Goal: Task Accomplishment & Management: Manage account settings

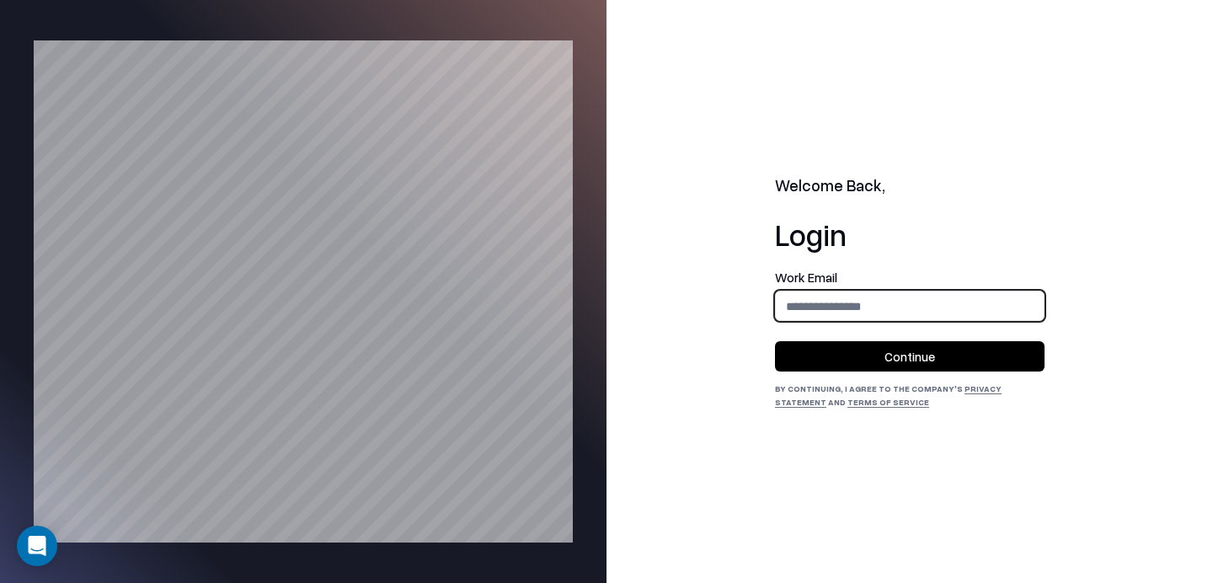
click at [813, 321] on input "email" at bounding box center [910, 306] width 268 height 31
type input "**********"
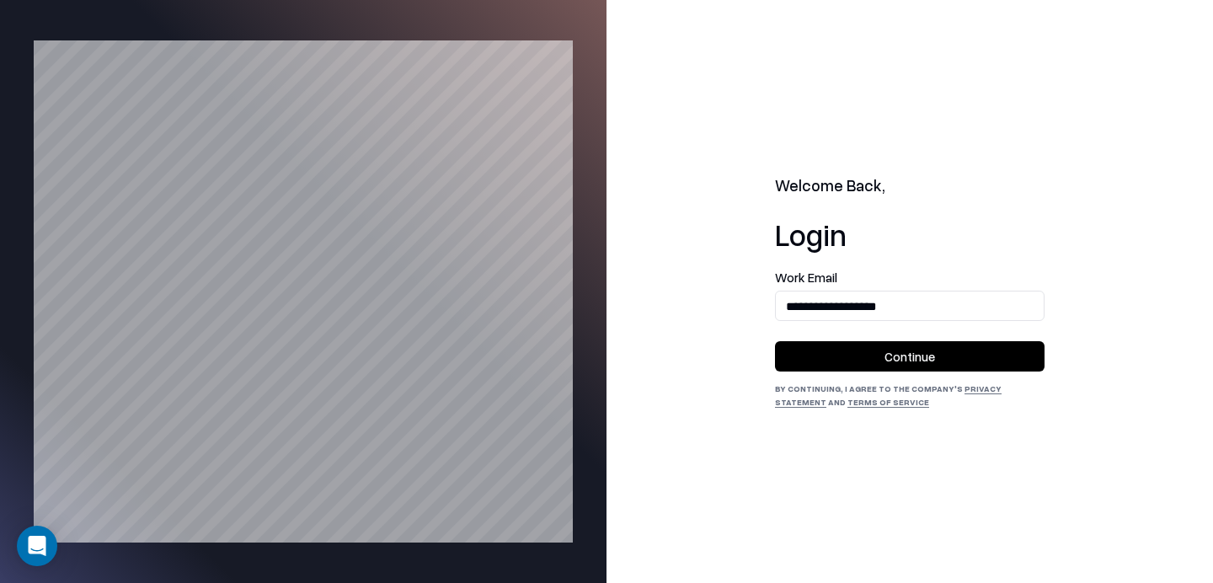
click at [857, 368] on button "Continue" at bounding box center [910, 356] width 270 height 30
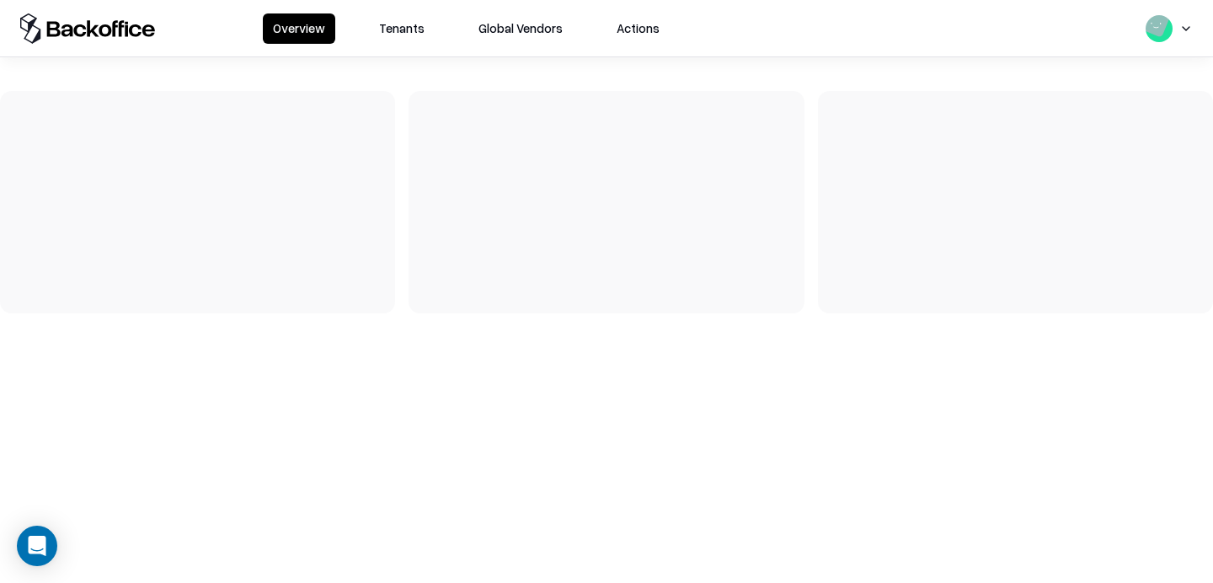
click at [414, 29] on button "Tenants" at bounding box center [402, 28] width 66 height 30
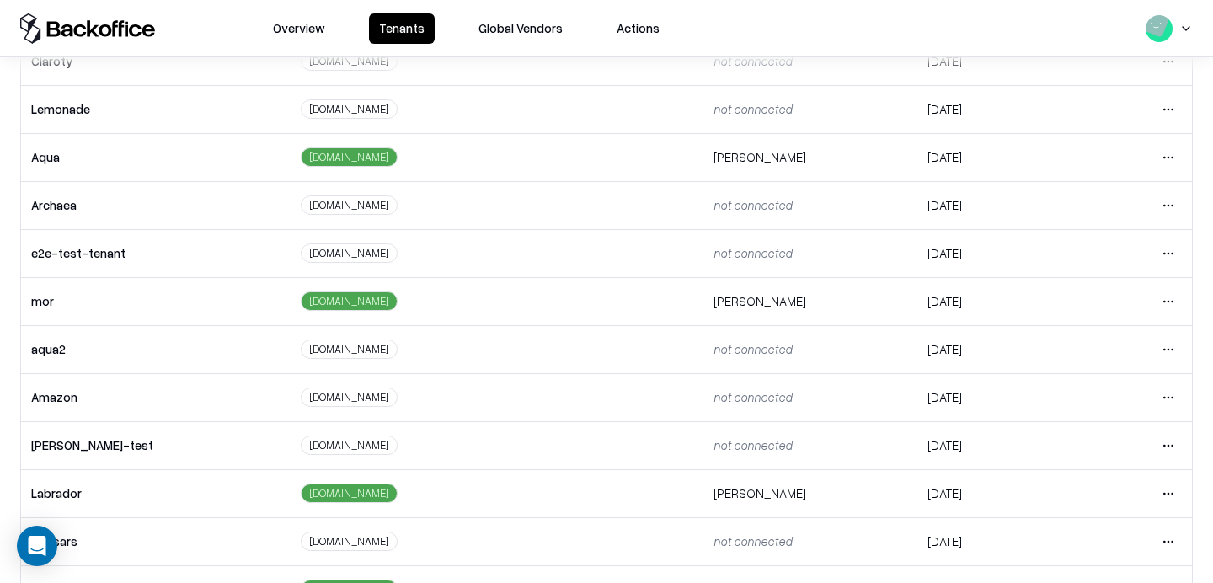
scroll to position [198, 0]
click at [1166, 248] on html "Overview Tenants Global Vendors Actions Tenants Add Tenant Tenant name Domain A…" at bounding box center [606, 291] width 1213 height 583
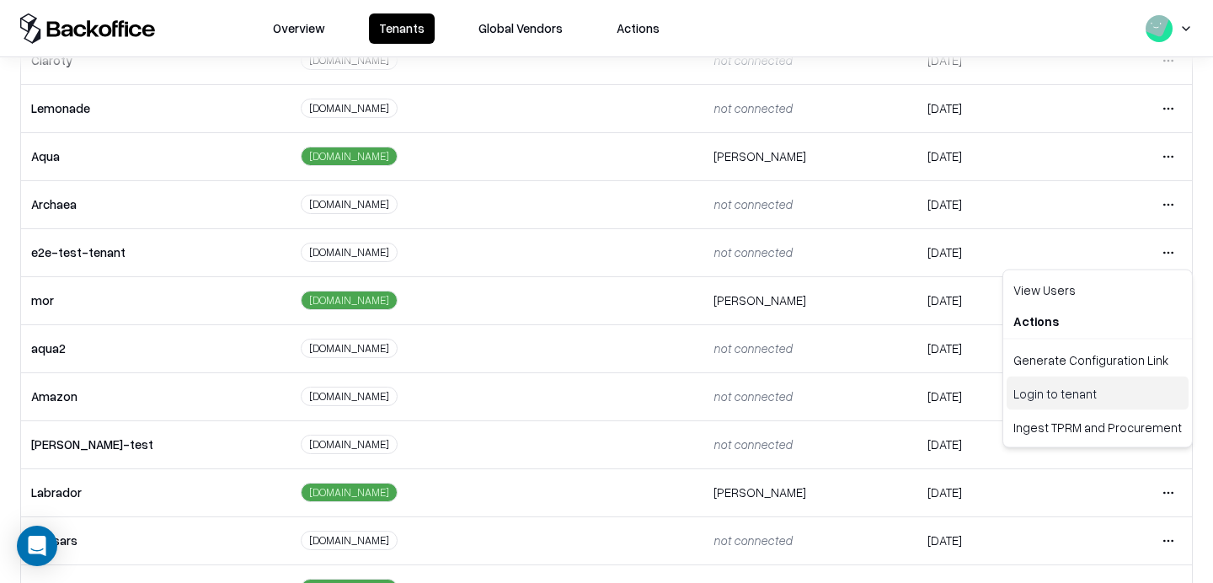
click at [1049, 385] on div "Login to tenant" at bounding box center [1097, 393] width 182 height 34
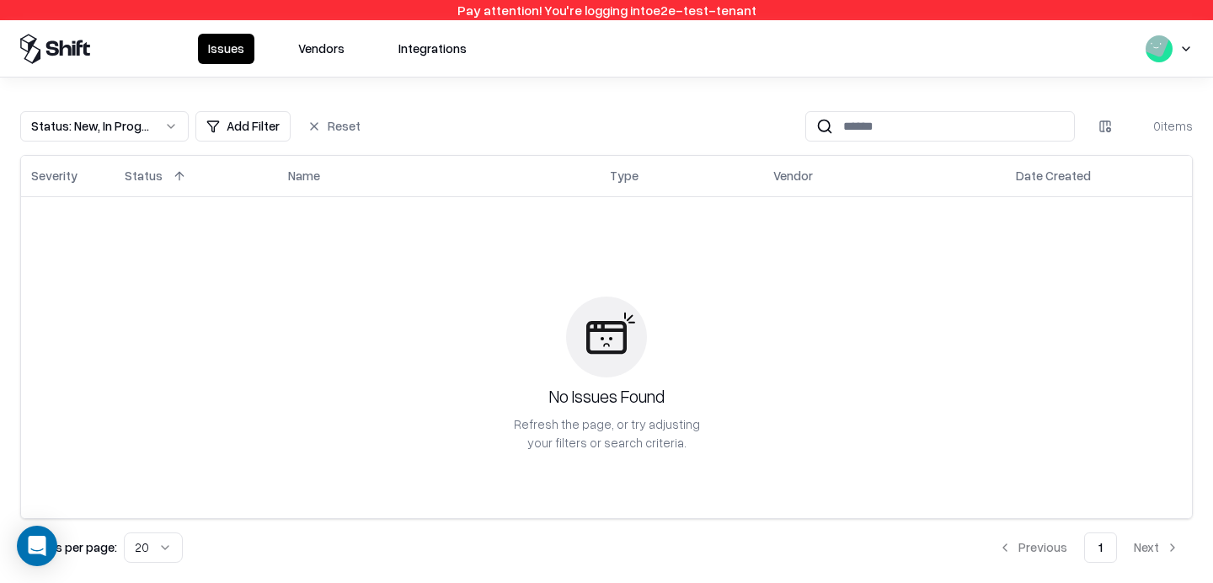
click at [325, 40] on button "Vendors" at bounding box center [321, 49] width 67 height 30
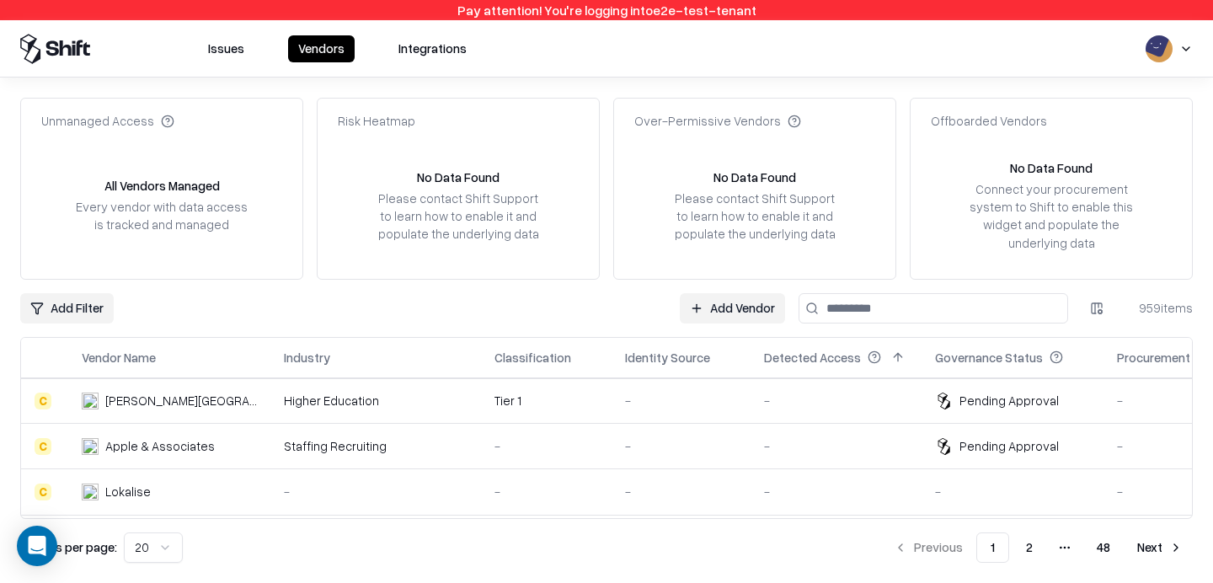
click at [888, 402] on td "-" at bounding box center [835, 400] width 171 height 45
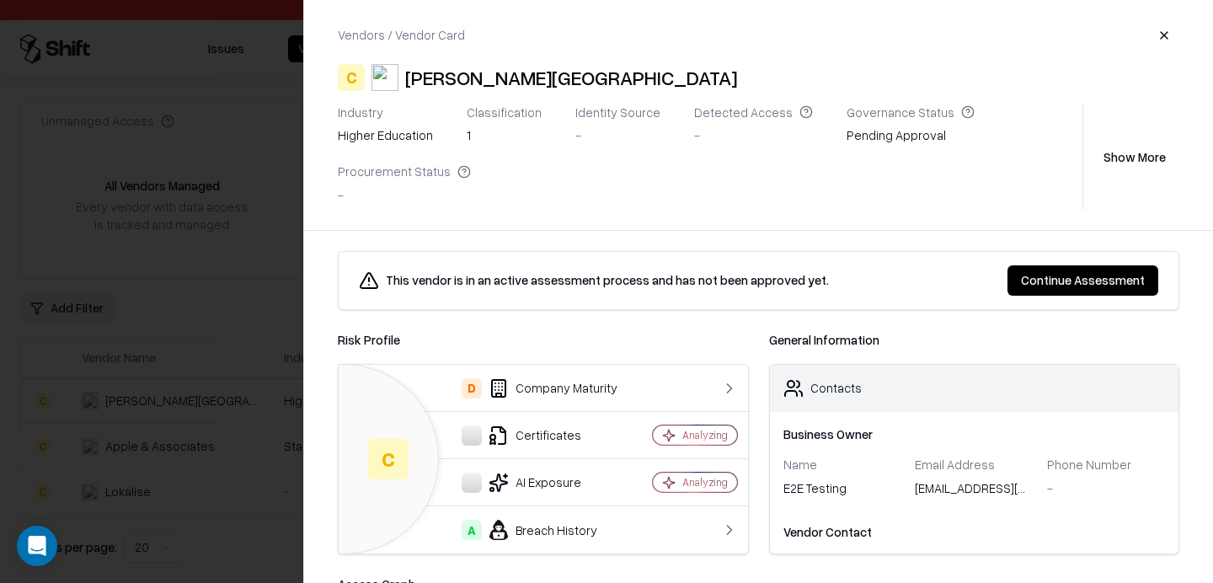
click at [1046, 272] on button "Continue Assessment" at bounding box center [1082, 280] width 151 height 30
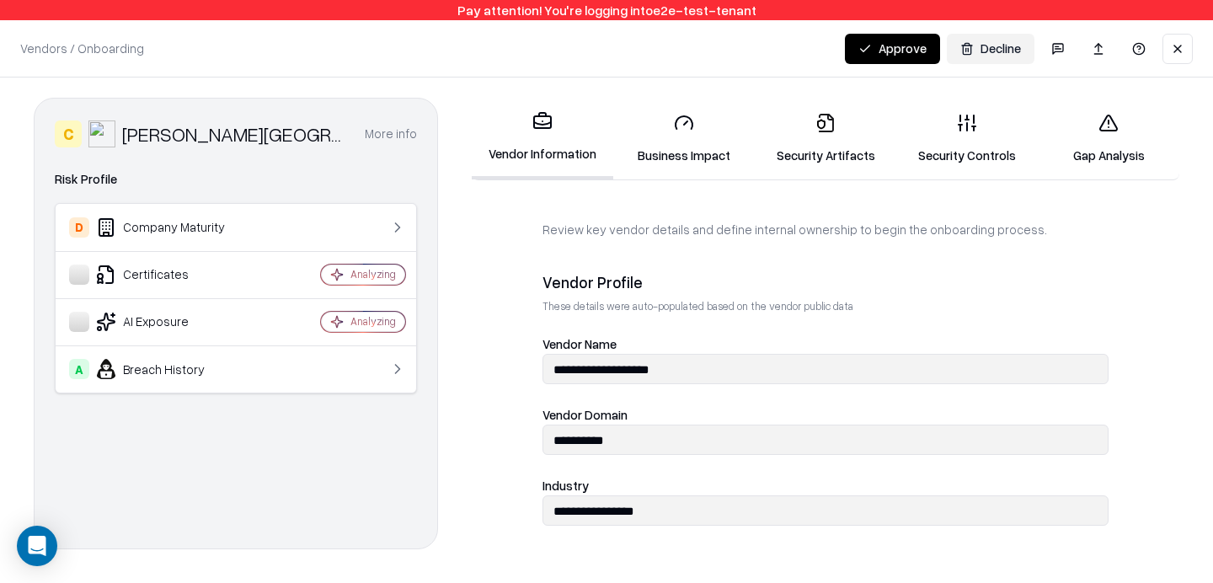
click at [889, 49] on button "Approve" at bounding box center [892, 49] width 95 height 30
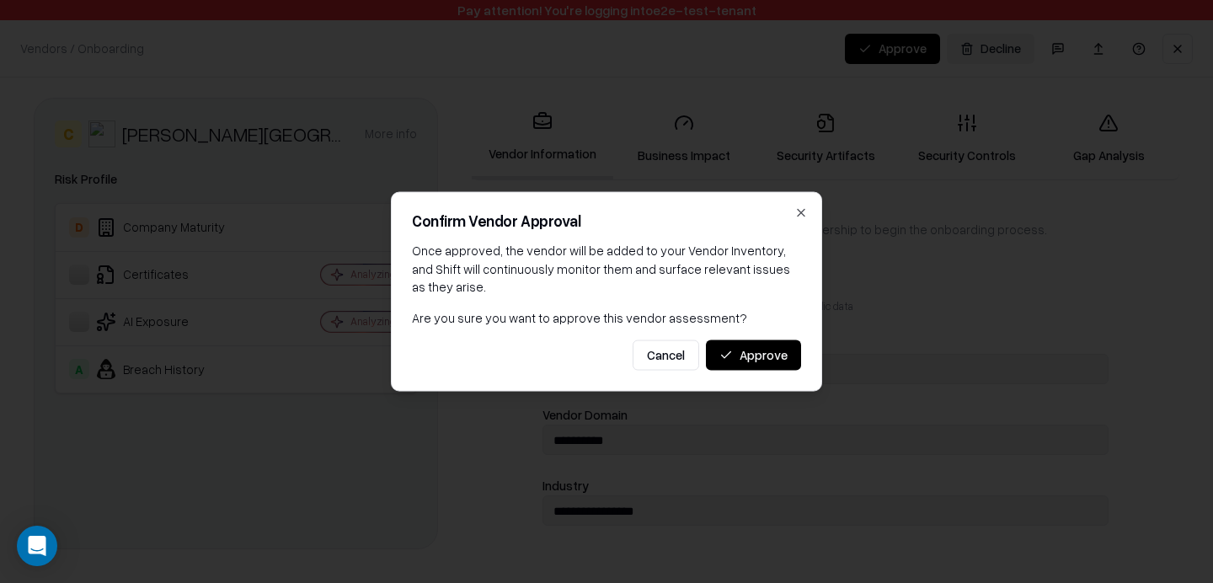
click at [768, 357] on button "Approve" at bounding box center [753, 354] width 95 height 30
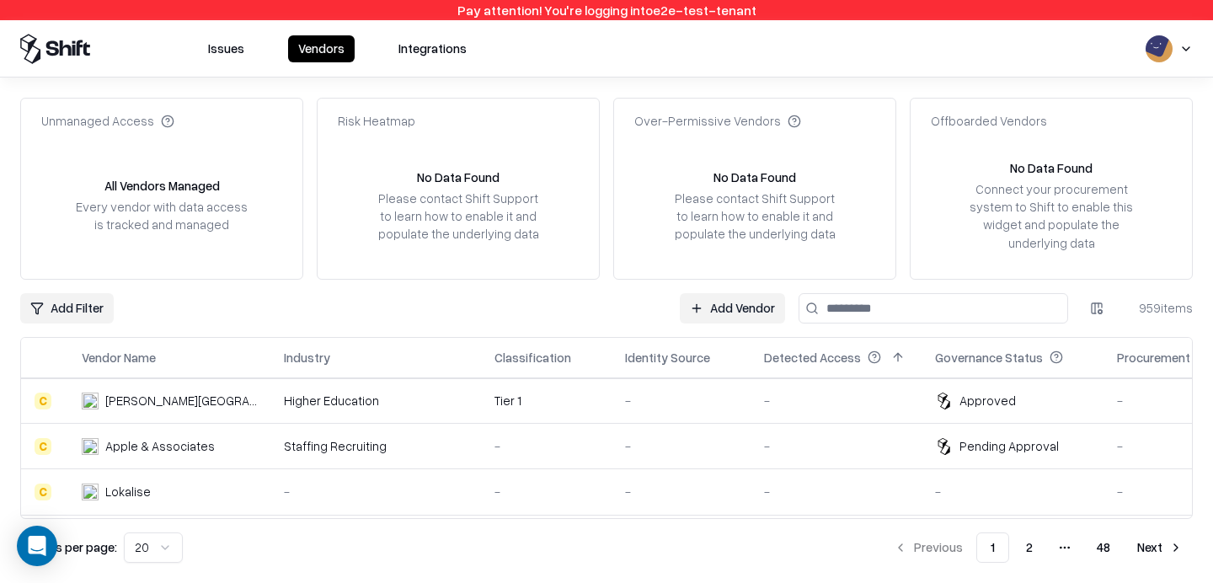
click at [869, 312] on input at bounding box center [933, 308] width 270 height 30
type input "***"
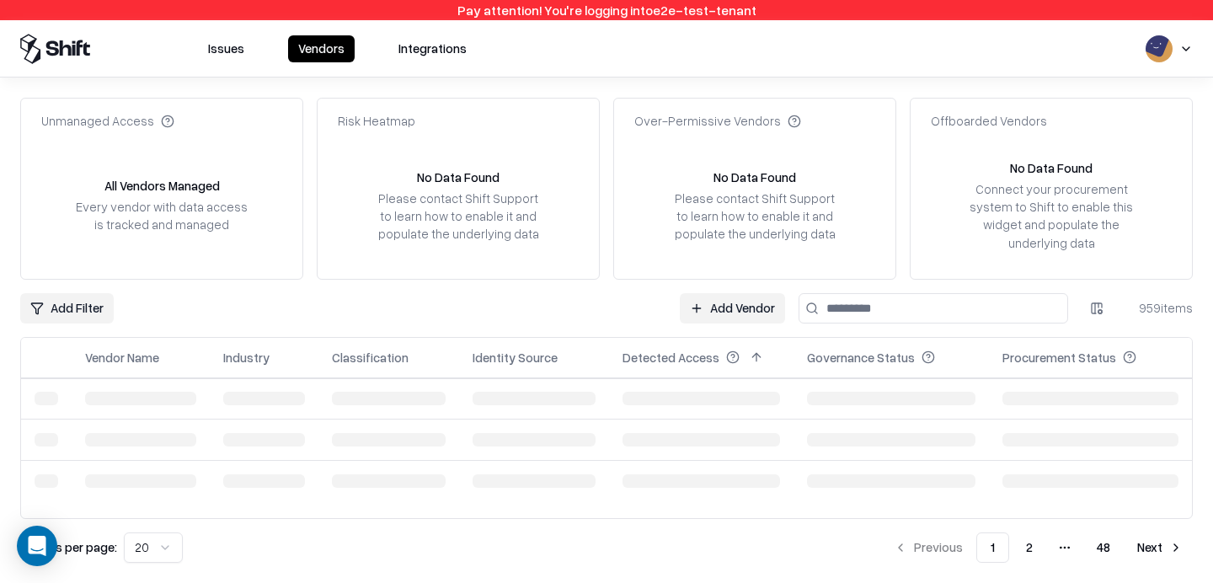
click at [729, 302] on link "Add Vendor" at bounding box center [732, 308] width 105 height 30
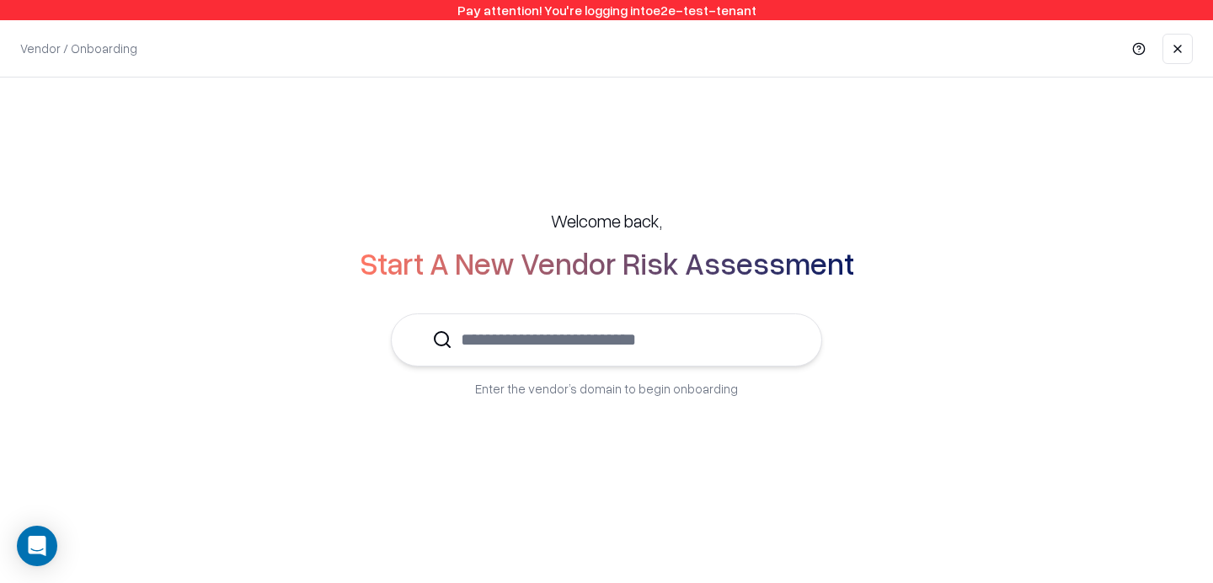
click at [493, 328] on input "text" at bounding box center [616, 339] width 328 height 51
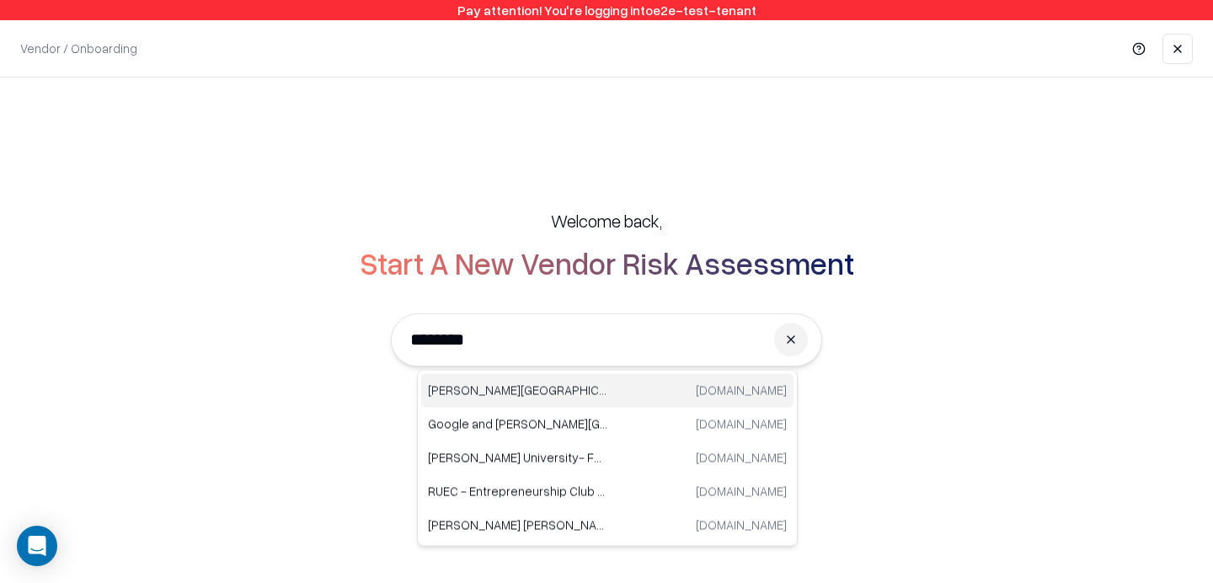
click at [487, 387] on p "Reichman University" at bounding box center [517, 391] width 179 height 18
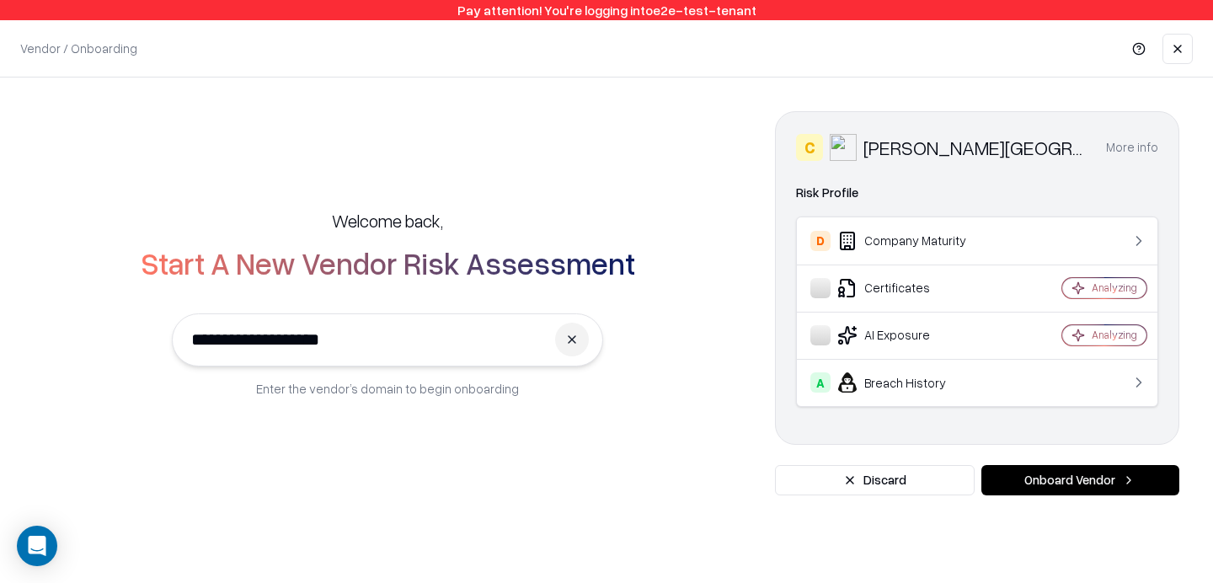
type input "**********"
click at [1092, 488] on button "Onboard Vendor" at bounding box center [1080, 480] width 198 height 30
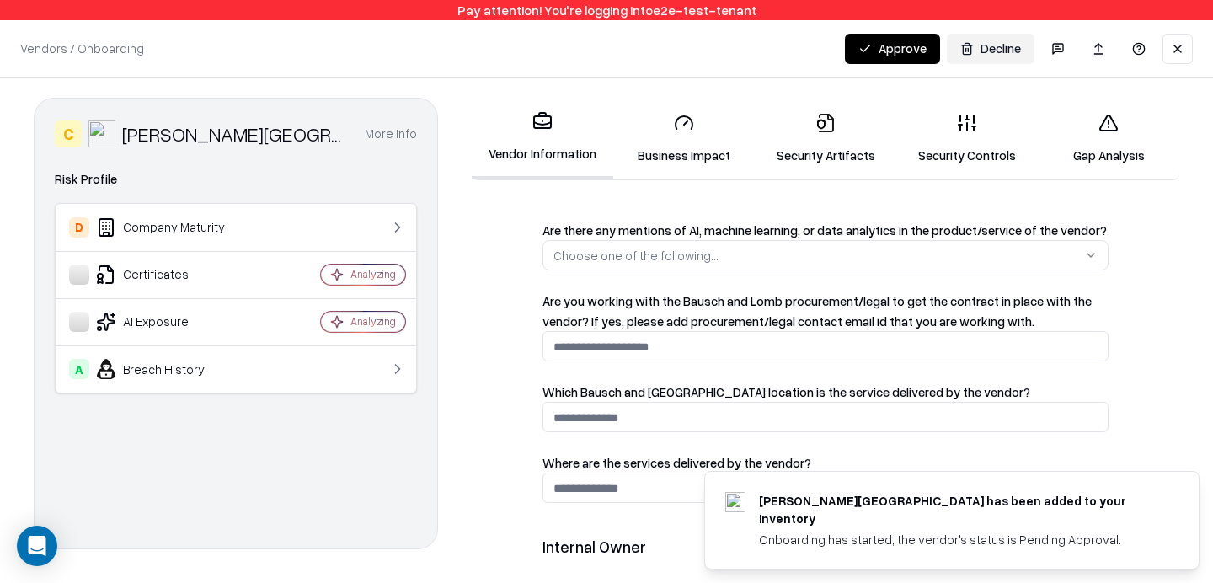
scroll to position [1020, 0]
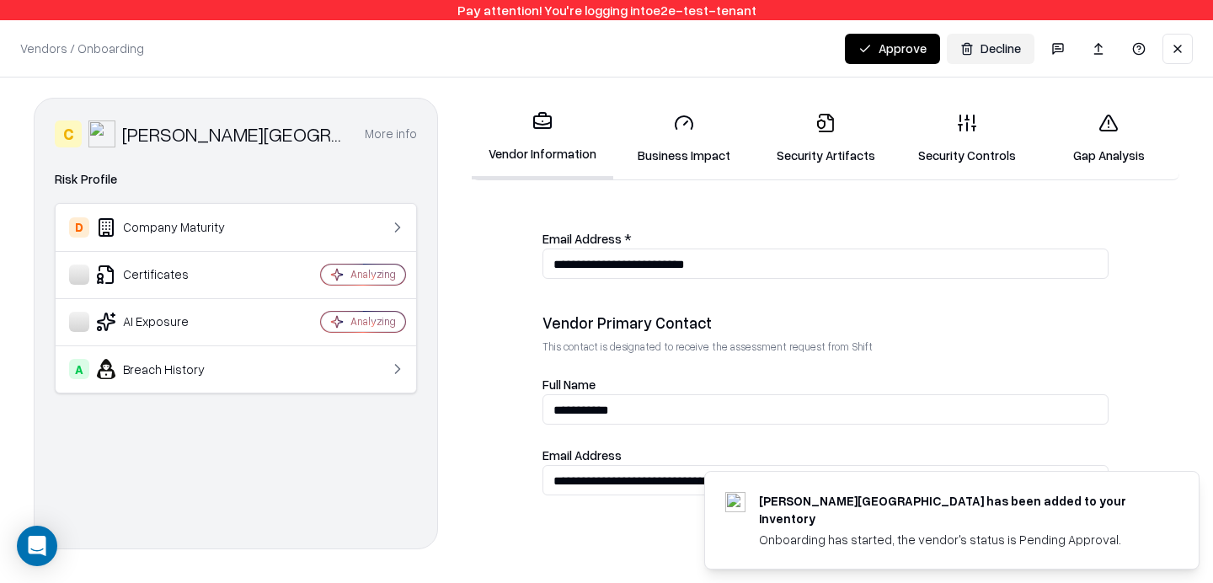
click at [970, 151] on link "Security Controls" at bounding box center [966, 138] width 141 height 78
click at [847, 146] on link "Security Artifacts" at bounding box center [825, 138] width 141 height 78
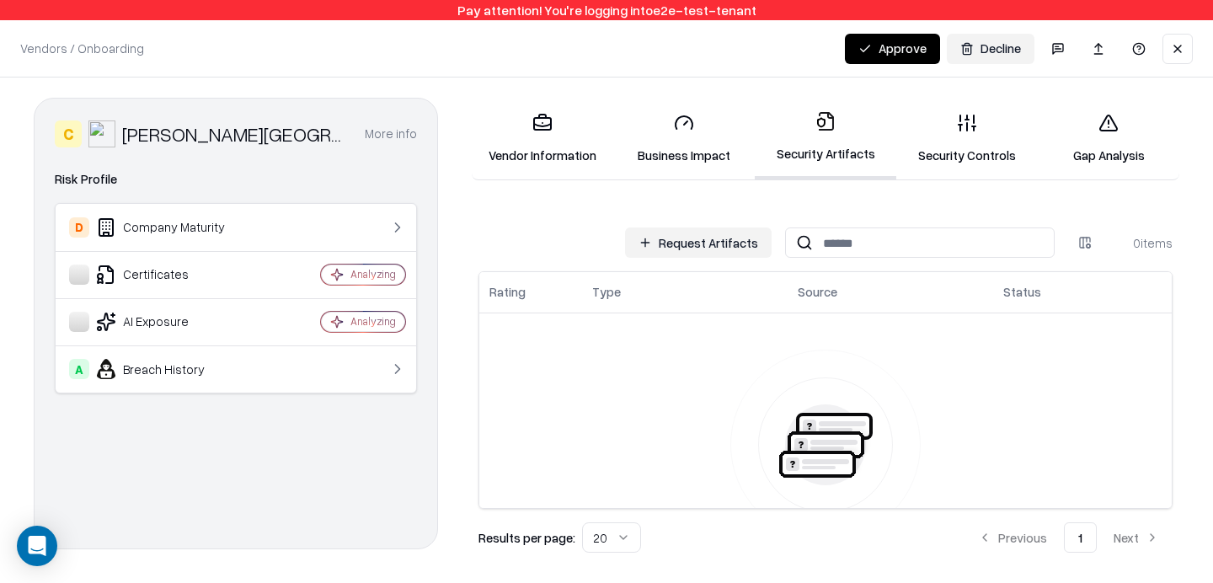
click at [538, 118] on rect at bounding box center [542, 124] width 17 height 12
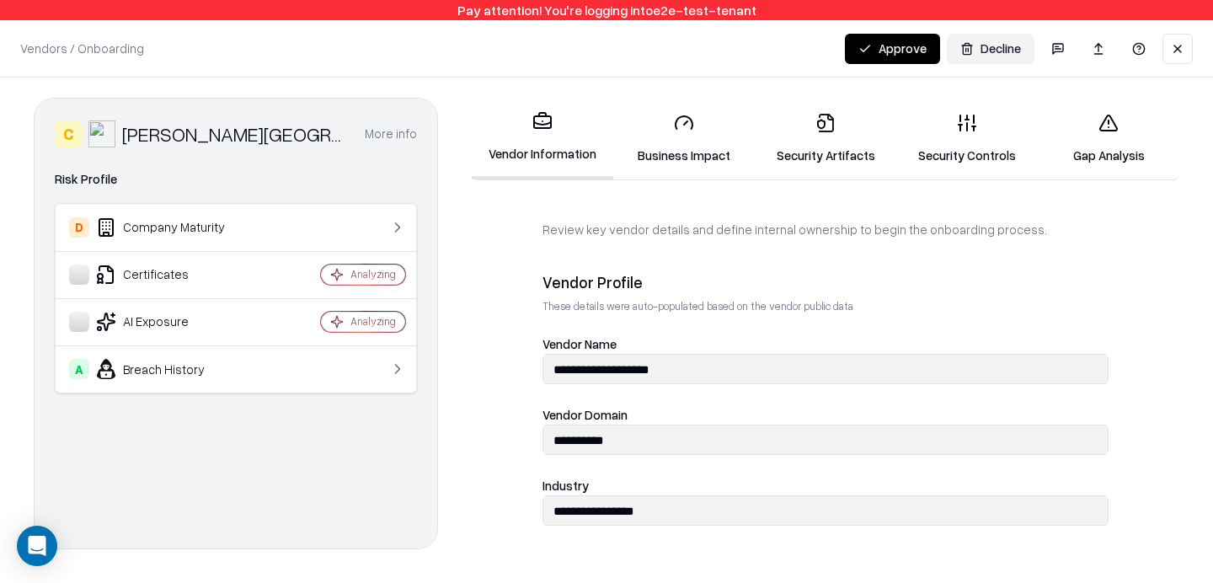
scroll to position [1025, 0]
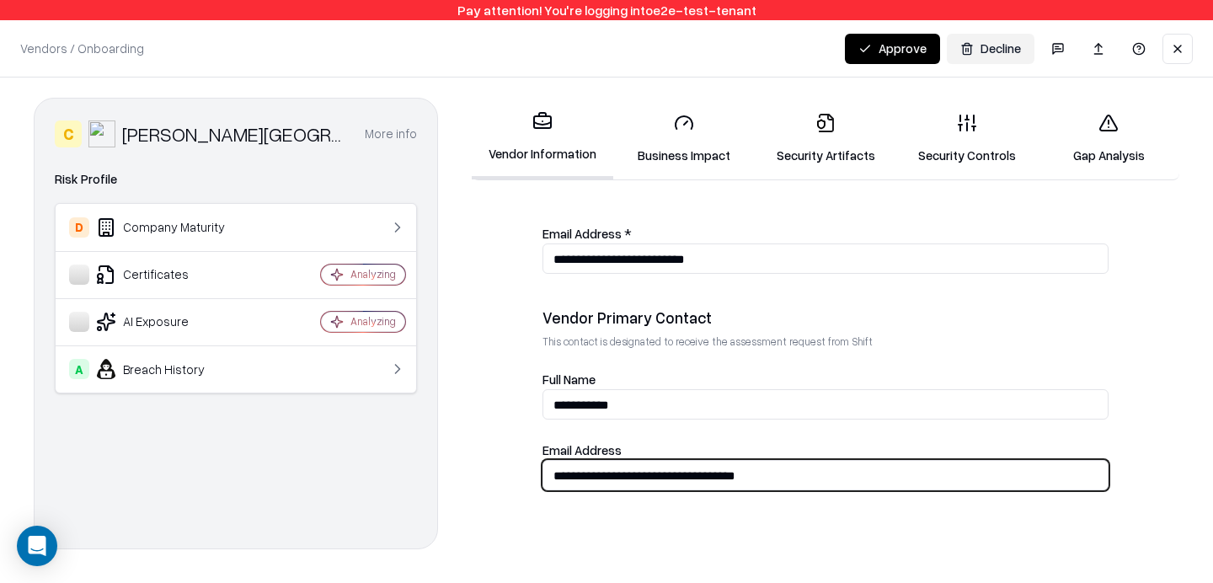
click at [685, 467] on input "**********" at bounding box center [825, 475] width 564 height 31
type input "**********"
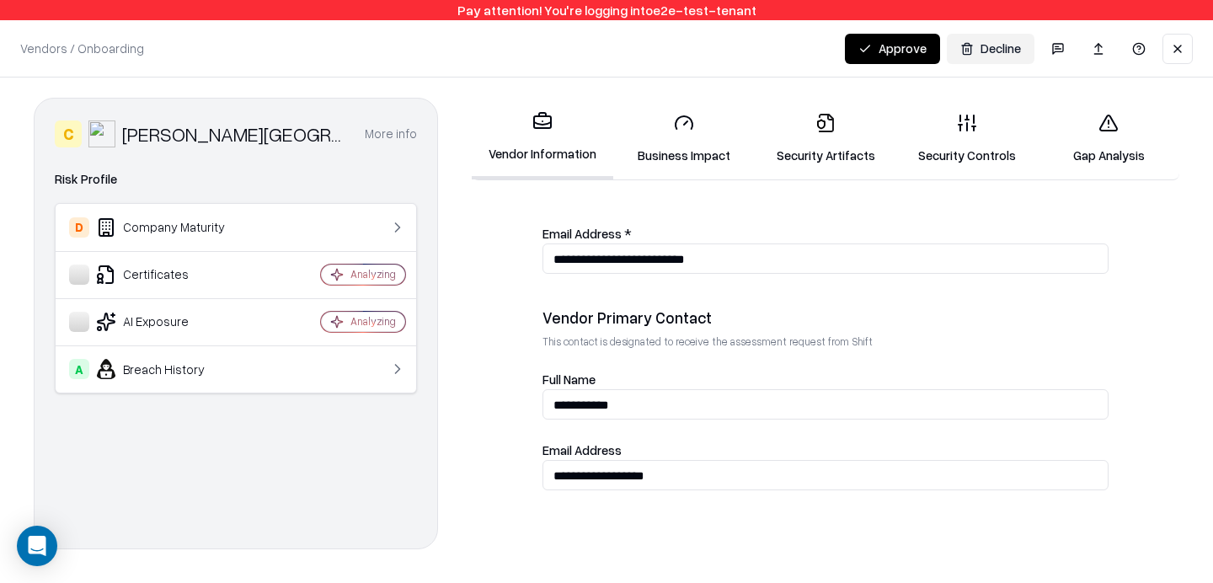
click at [836, 141] on link "Security Artifacts" at bounding box center [825, 138] width 141 height 78
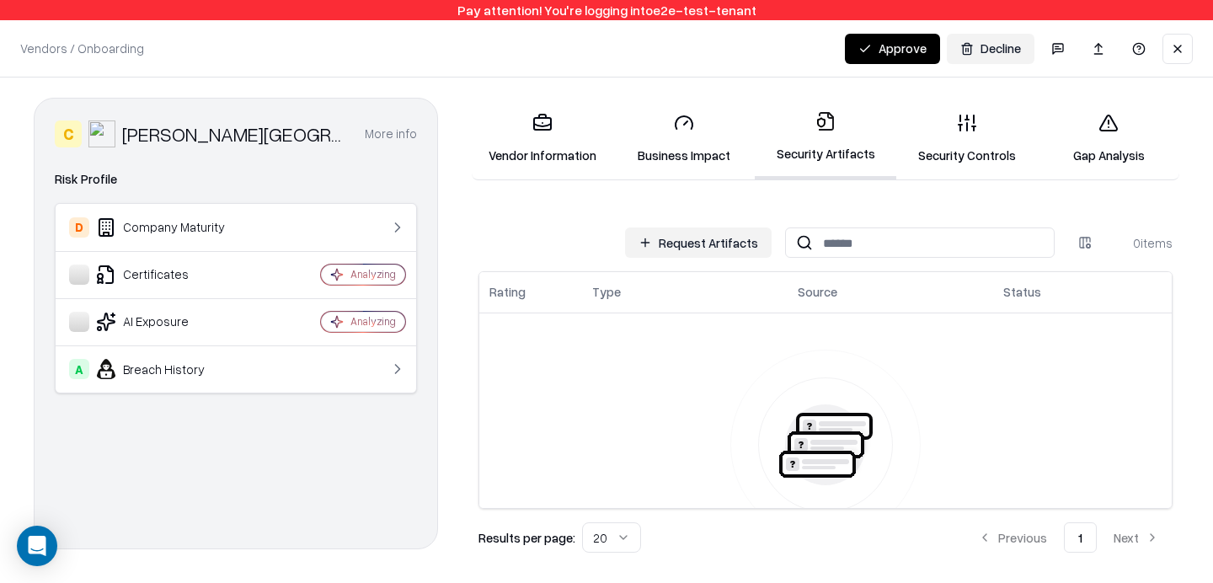
click at [675, 238] on button "Request Artifacts" at bounding box center [698, 242] width 147 height 30
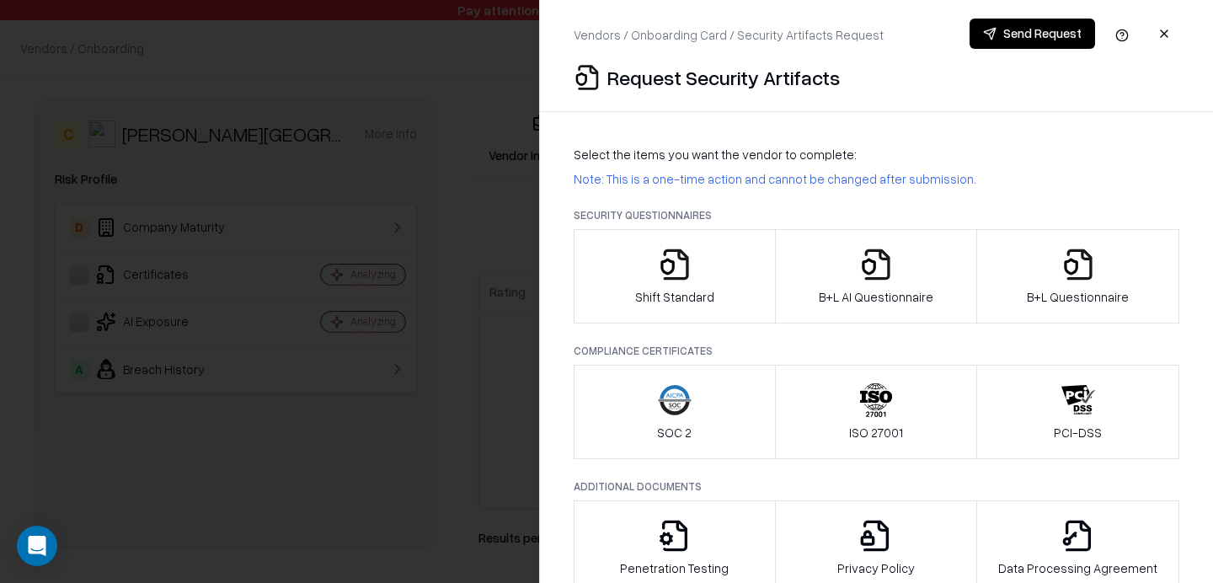
click at [685, 268] on icon "button" at bounding box center [675, 265] width 34 height 34
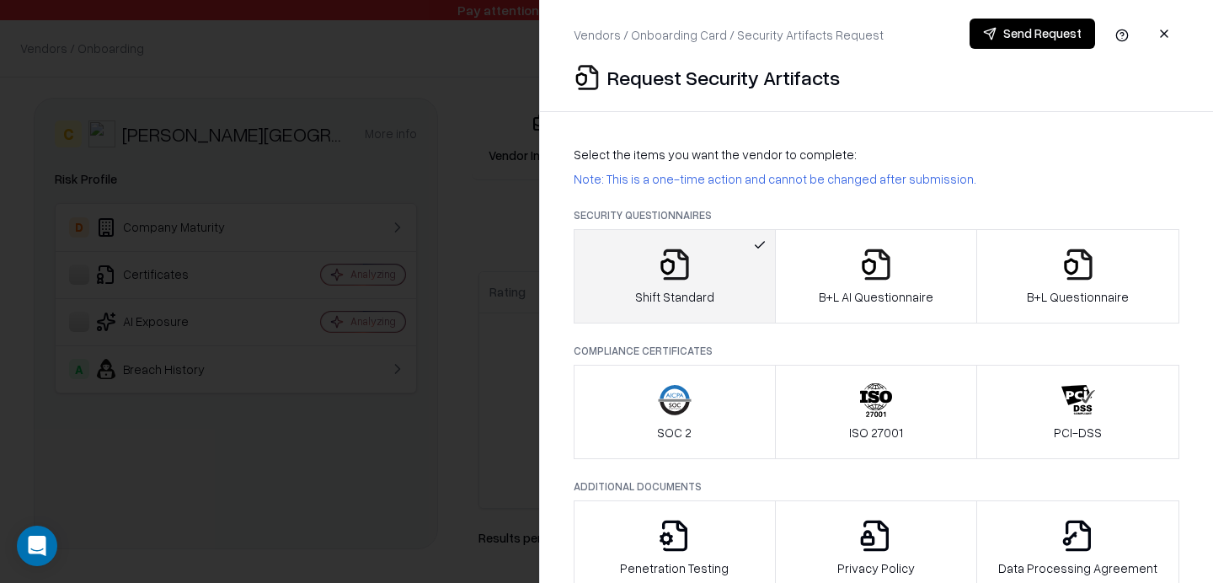
click at [995, 30] on button "Send Request" at bounding box center [1031, 34] width 125 height 30
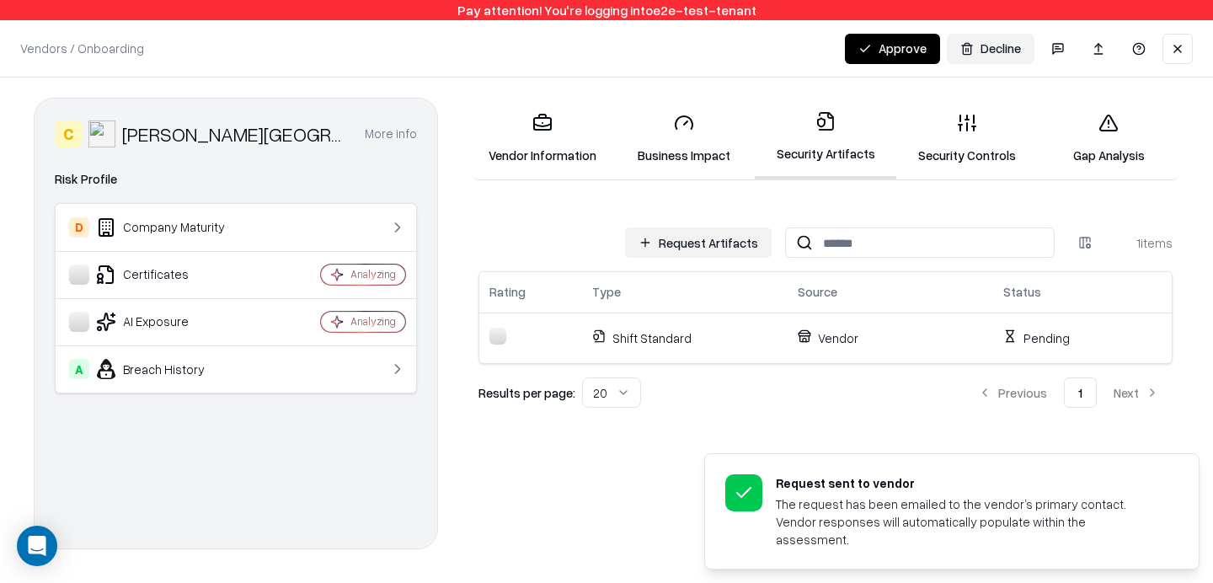
click at [708, 240] on button "Request Artifacts" at bounding box center [698, 242] width 147 height 30
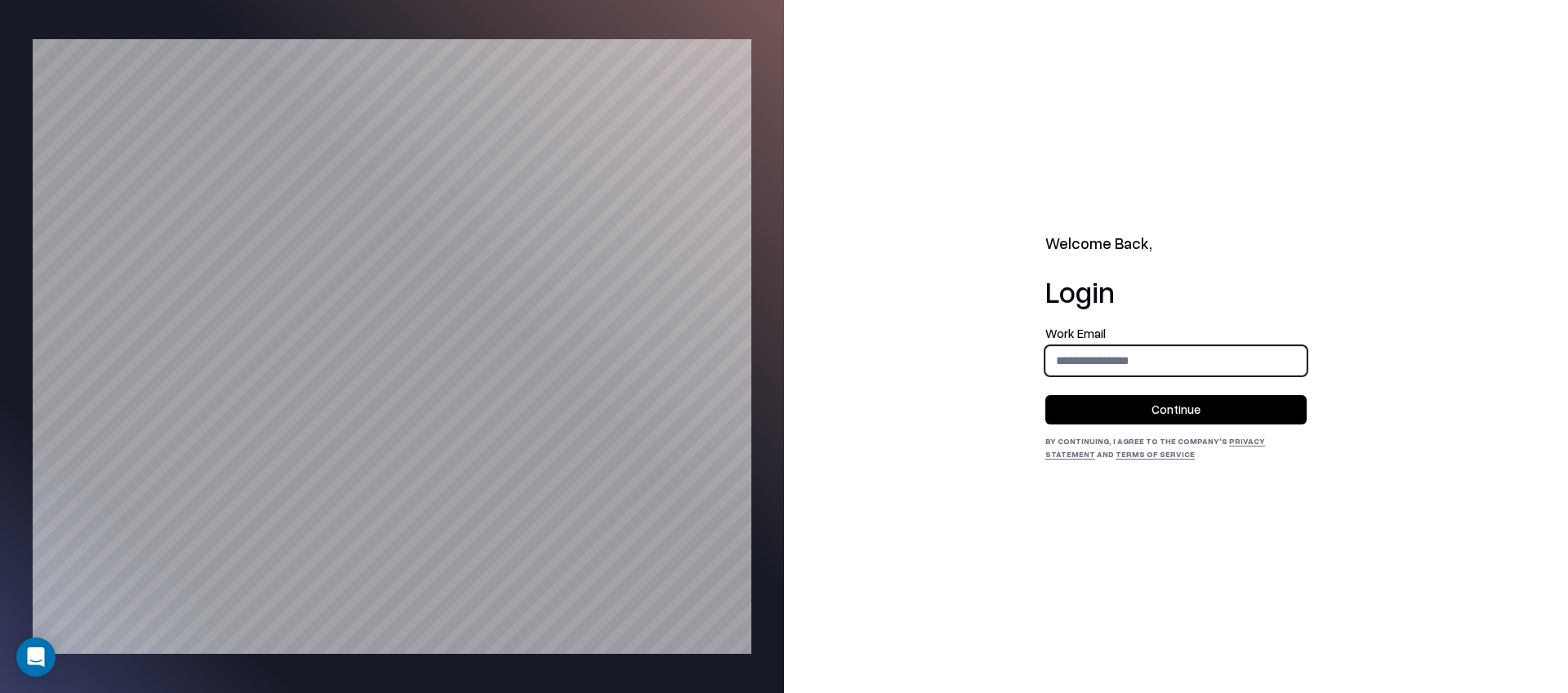
click at [1098, 352] on input "email" at bounding box center [1176, 360] width 260 height 30
type input "**********"
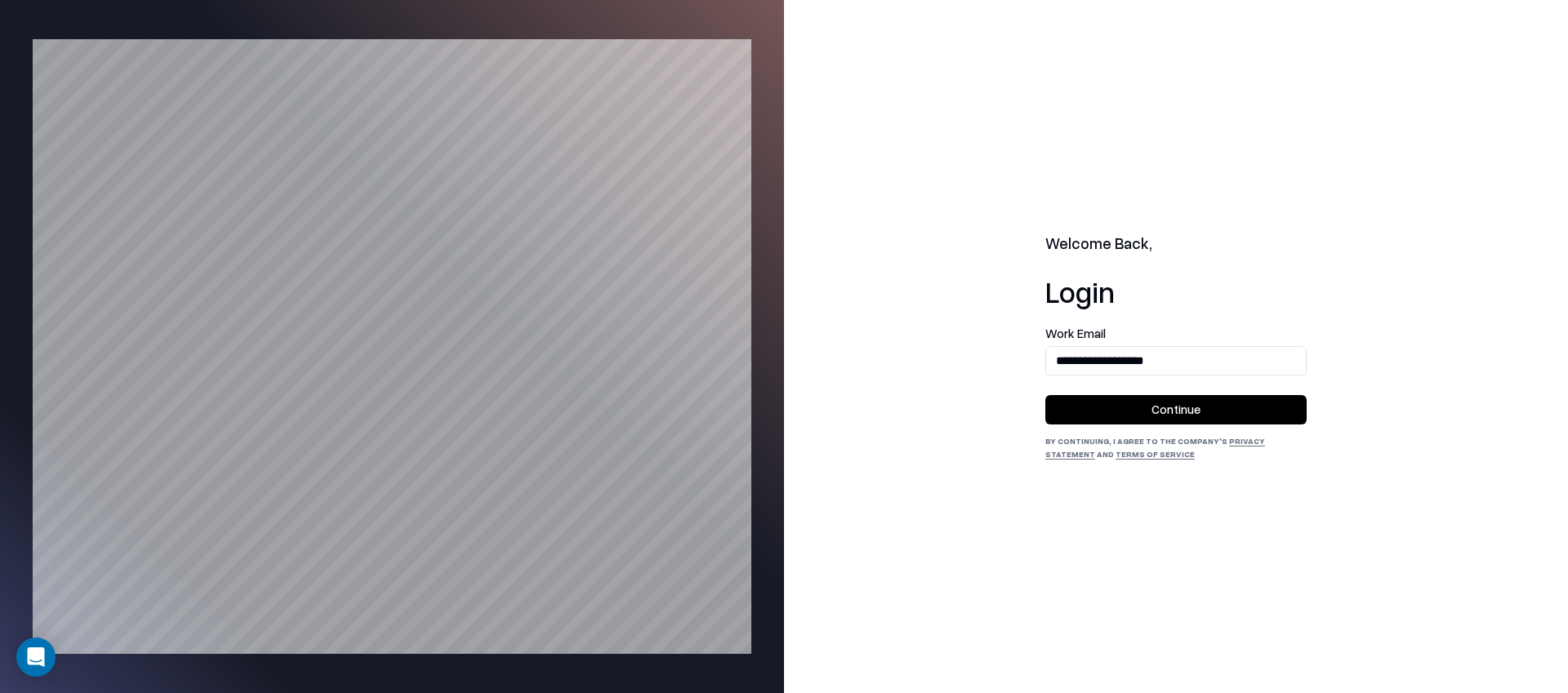
click at [1104, 423] on button "Continue" at bounding box center [1176, 410] width 262 height 29
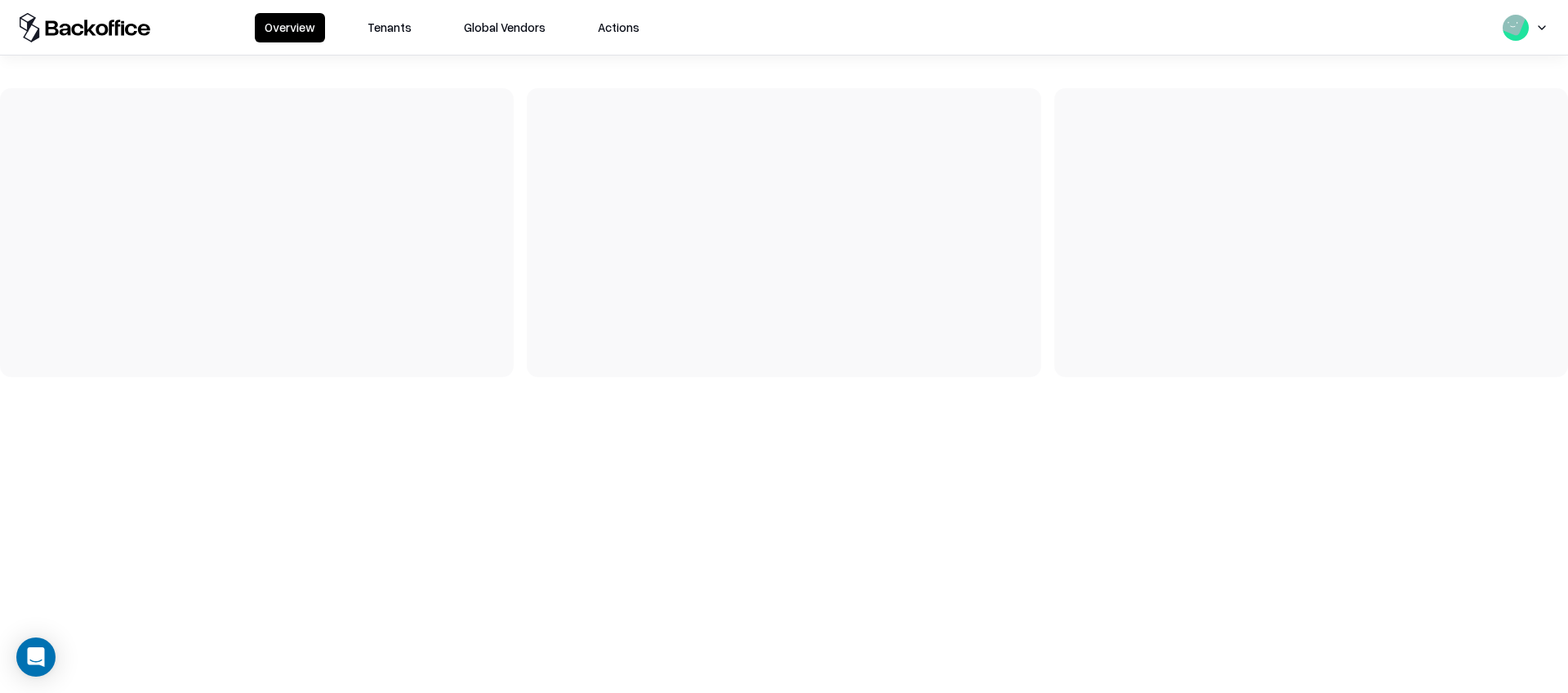
click at [397, 28] on button "Tenants" at bounding box center [390, 27] width 64 height 29
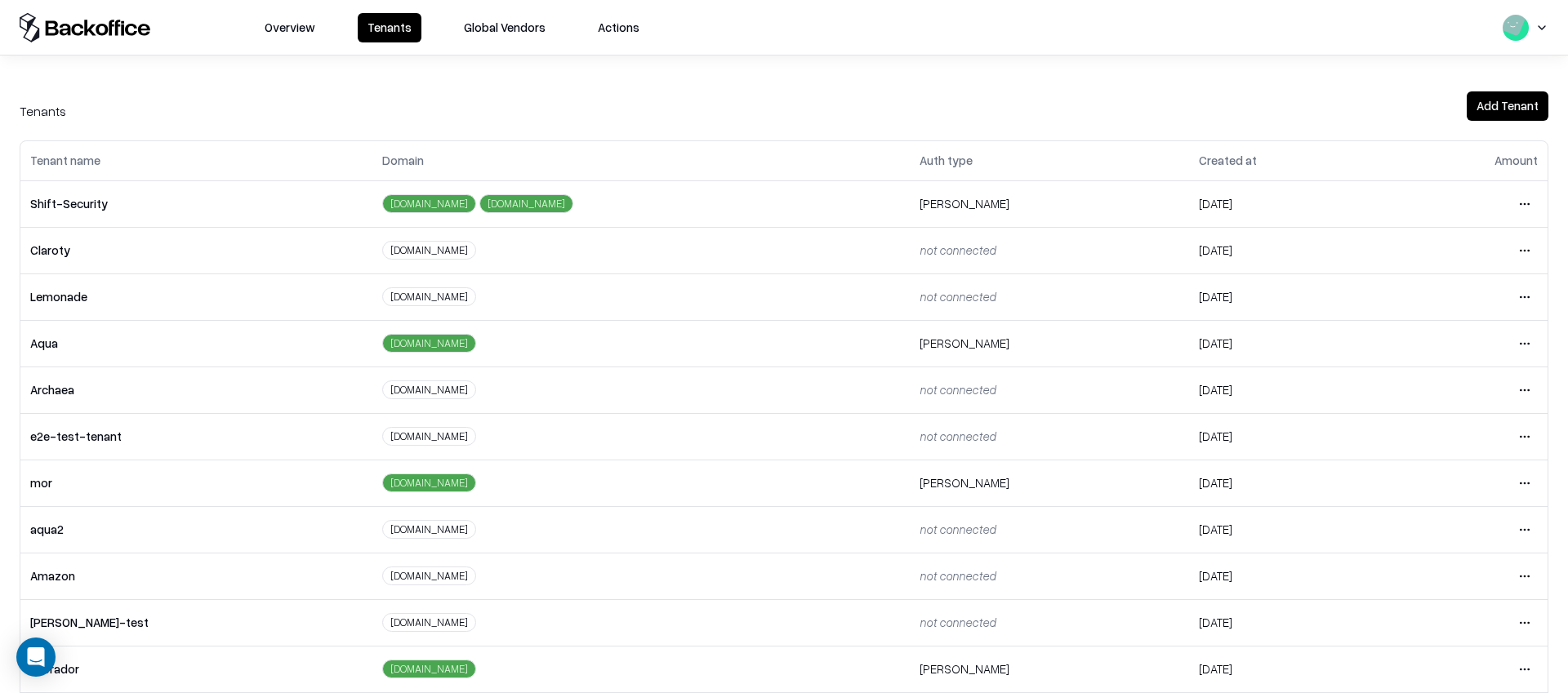
click at [1524, 442] on html "Overview Tenants Global Vendors Actions Tenants Add Tenant Tenant name Domain A…" at bounding box center [784, 346] width 1568 height 693
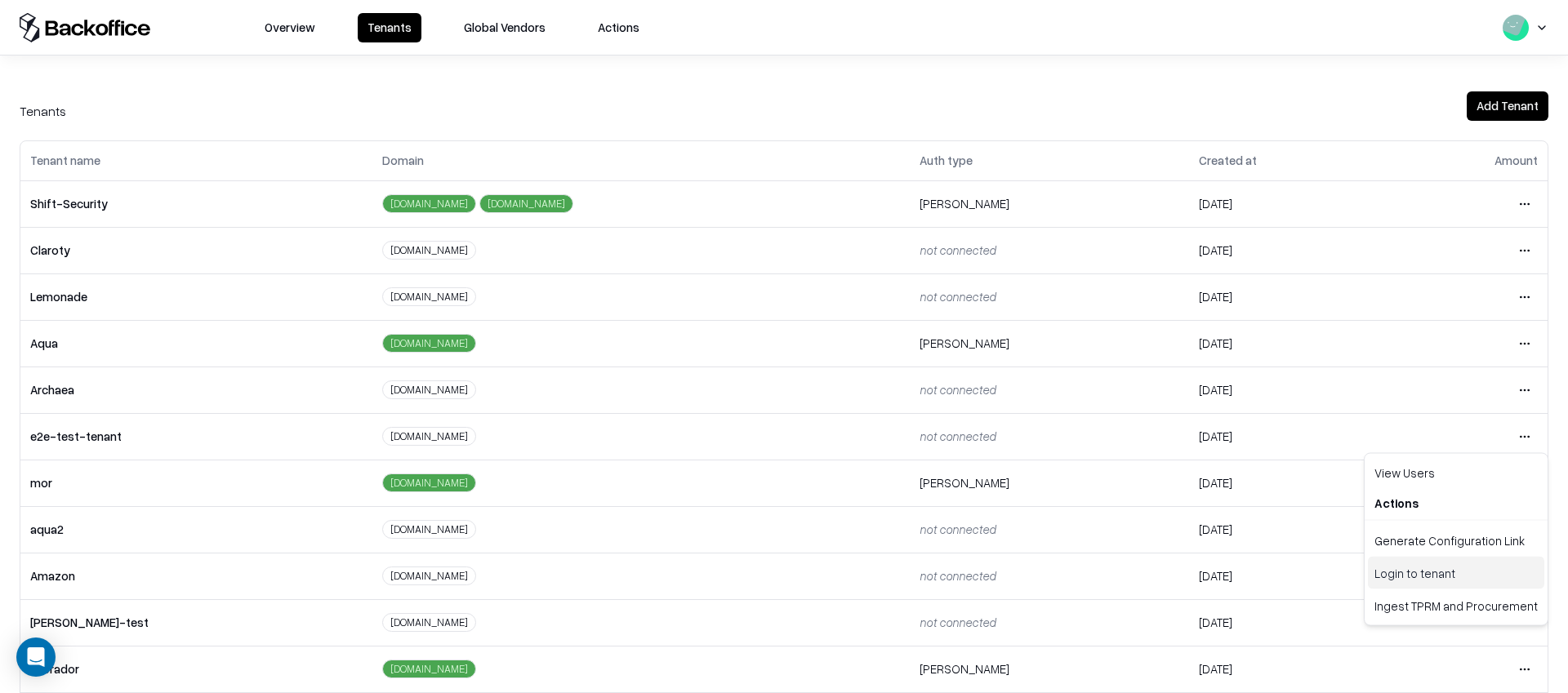
click at [1391, 577] on div "Login to tenant" at bounding box center [1456, 573] width 176 height 33
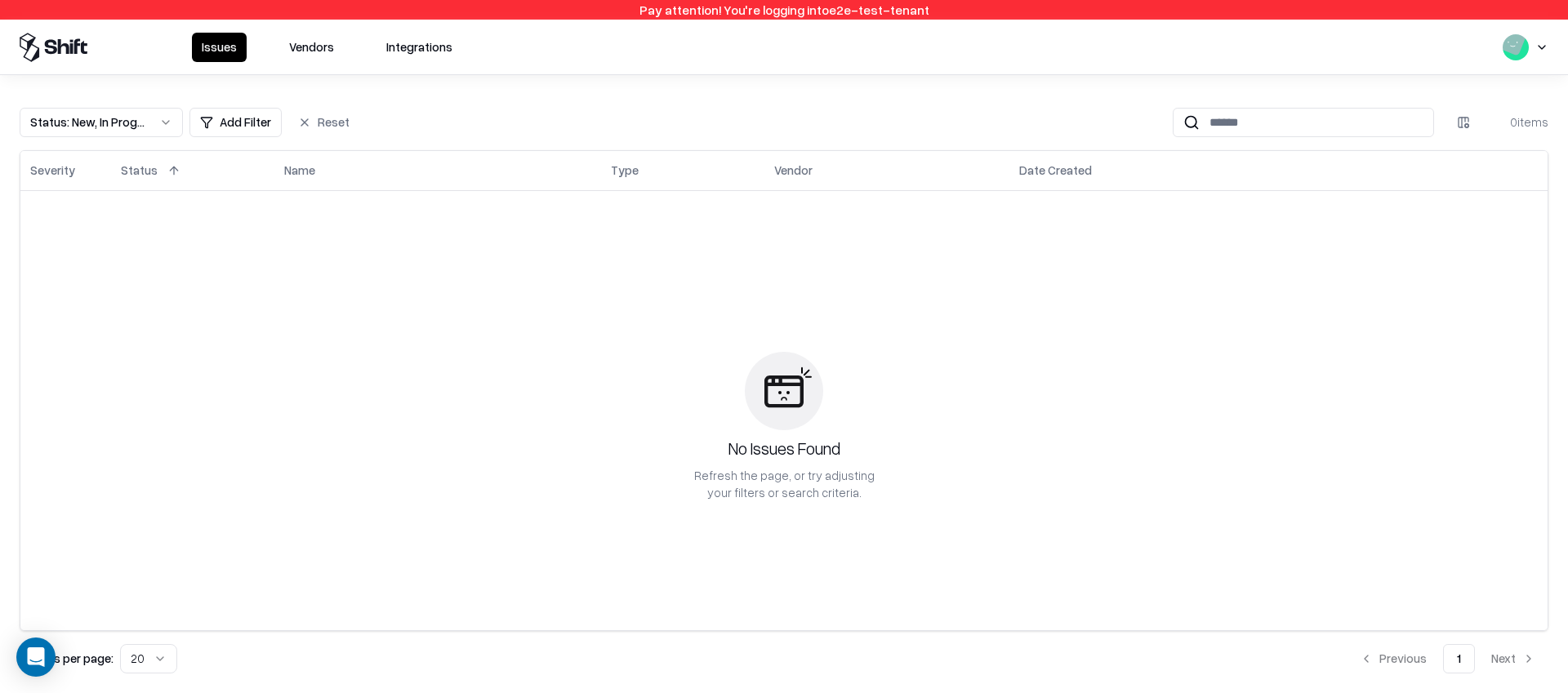
click at [332, 44] on button "Vendors" at bounding box center [311, 47] width 65 height 29
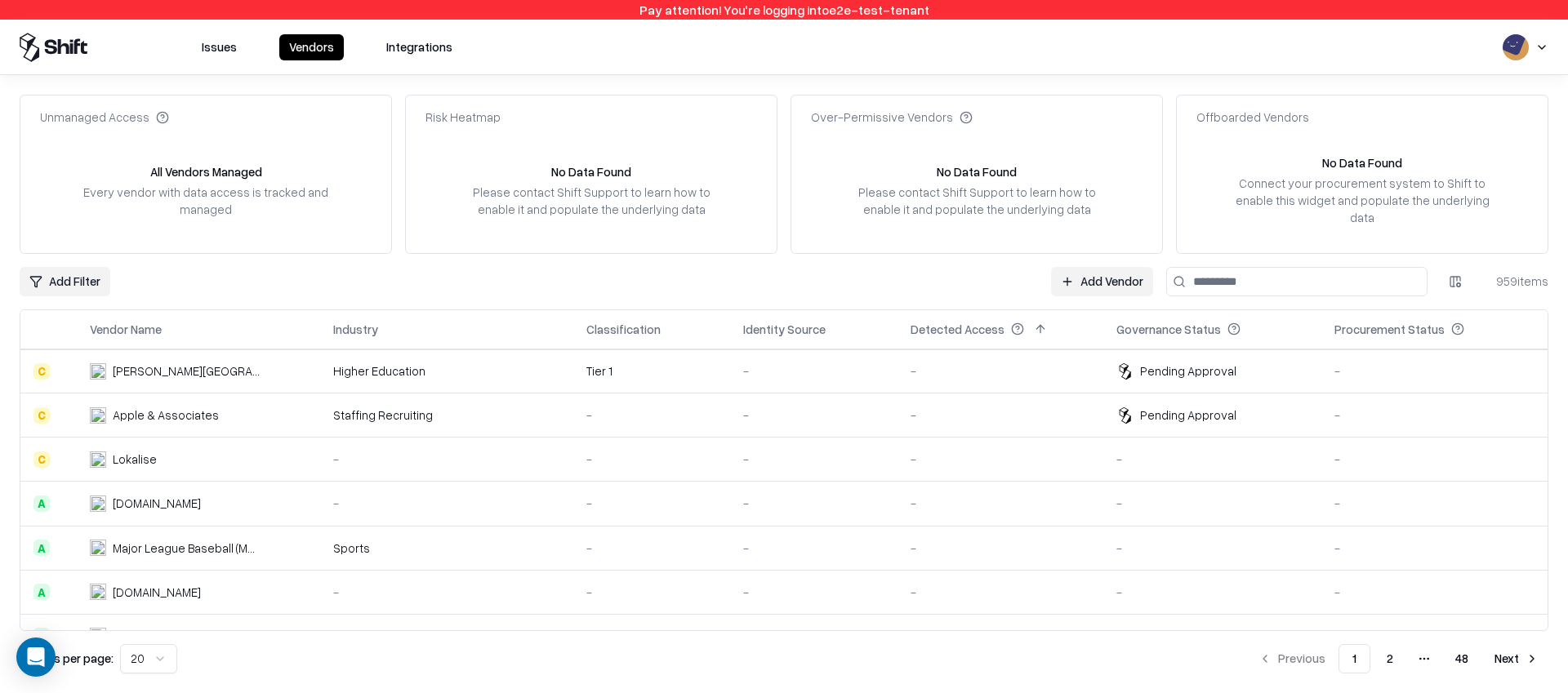
click at [948, 362] on div "-" at bounding box center [1000, 371] width 179 height 17
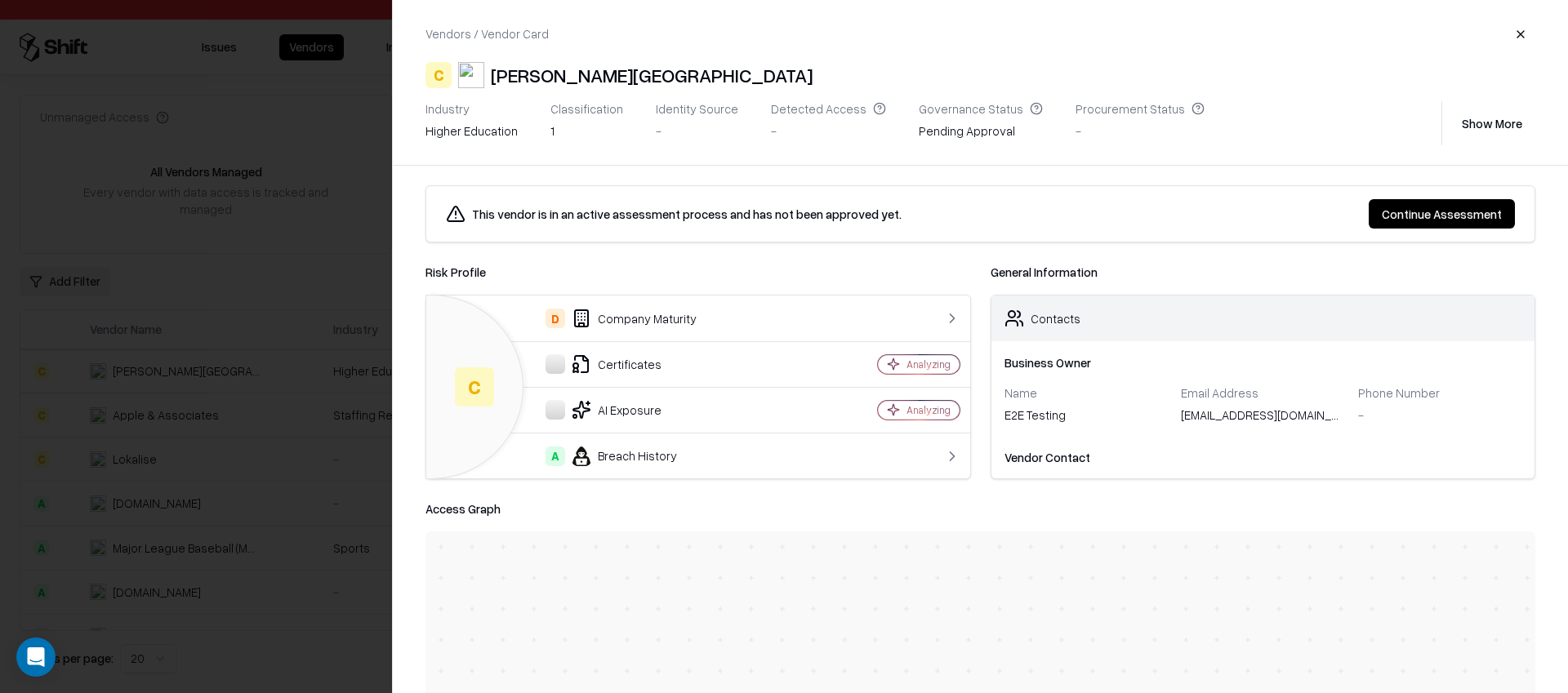
click at [1416, 220] on button "Continue Assessment" at bounding box center [1442, 213] width 146 height 29
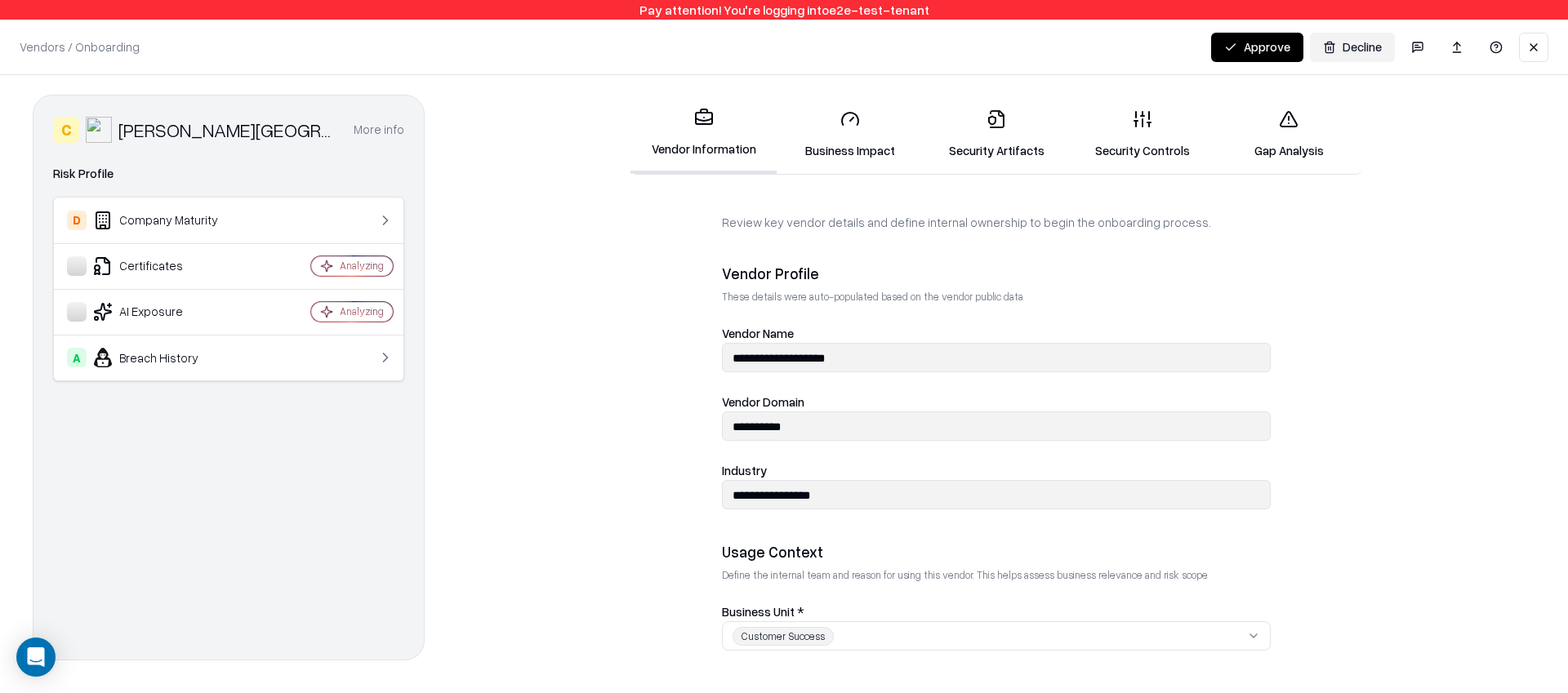
click at [1262, 52] on button "Approve" at bounding box center [1257, 47] width 92 height 29
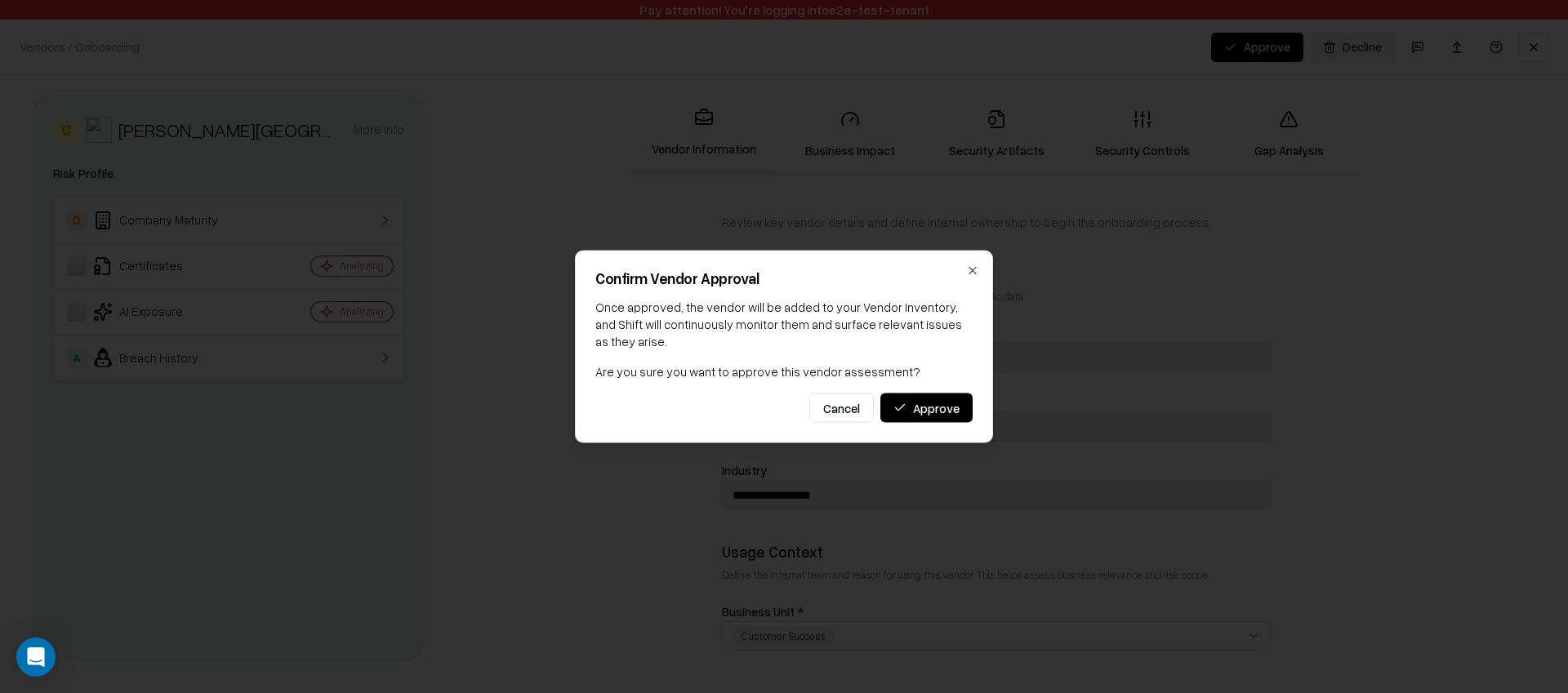
click at [927, 411] on button "Approve" at bounding box center [926, 408] width 92 height 29
click at [935, 394] on button "Approve" at bounding box center [926, 408] width 92 height 29
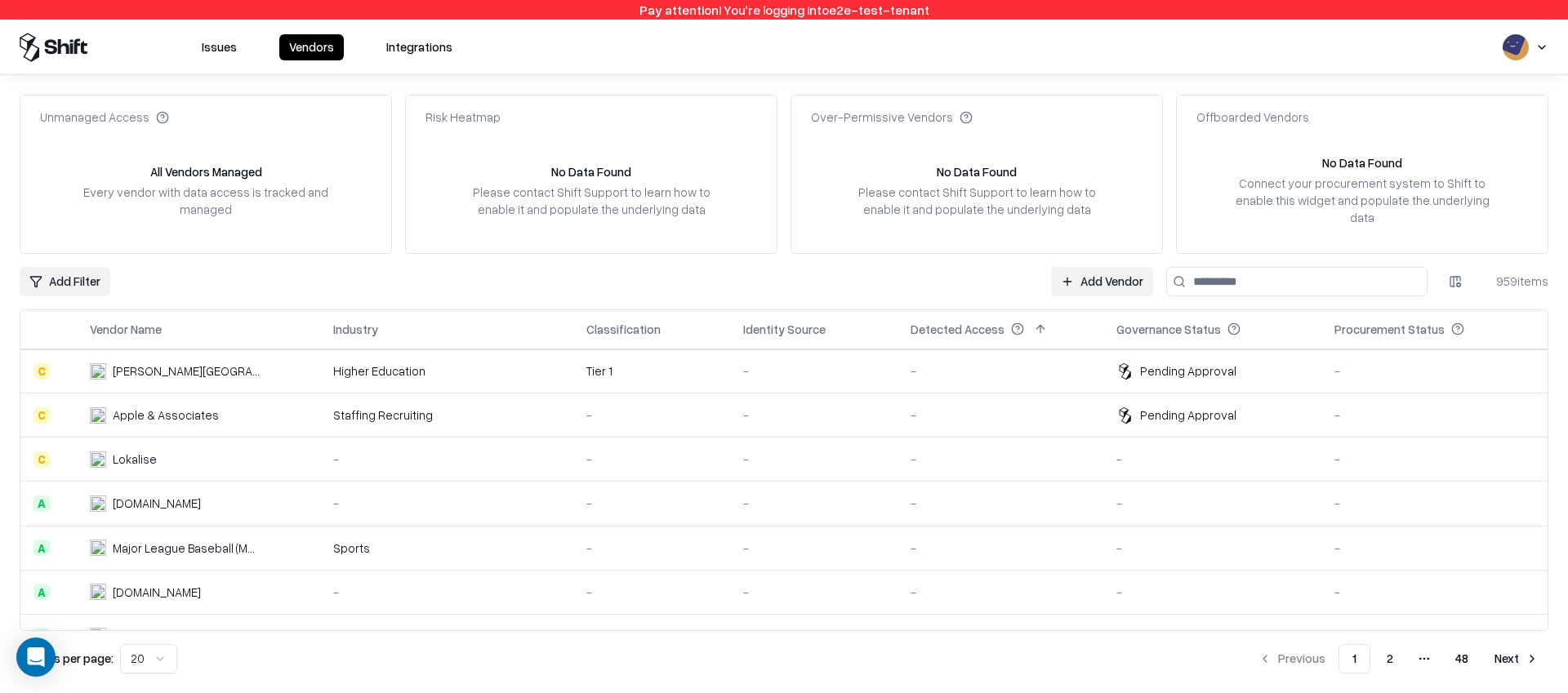
click at [806, 364] on td "-" at bounding box center [814, 370] width 168 height 44
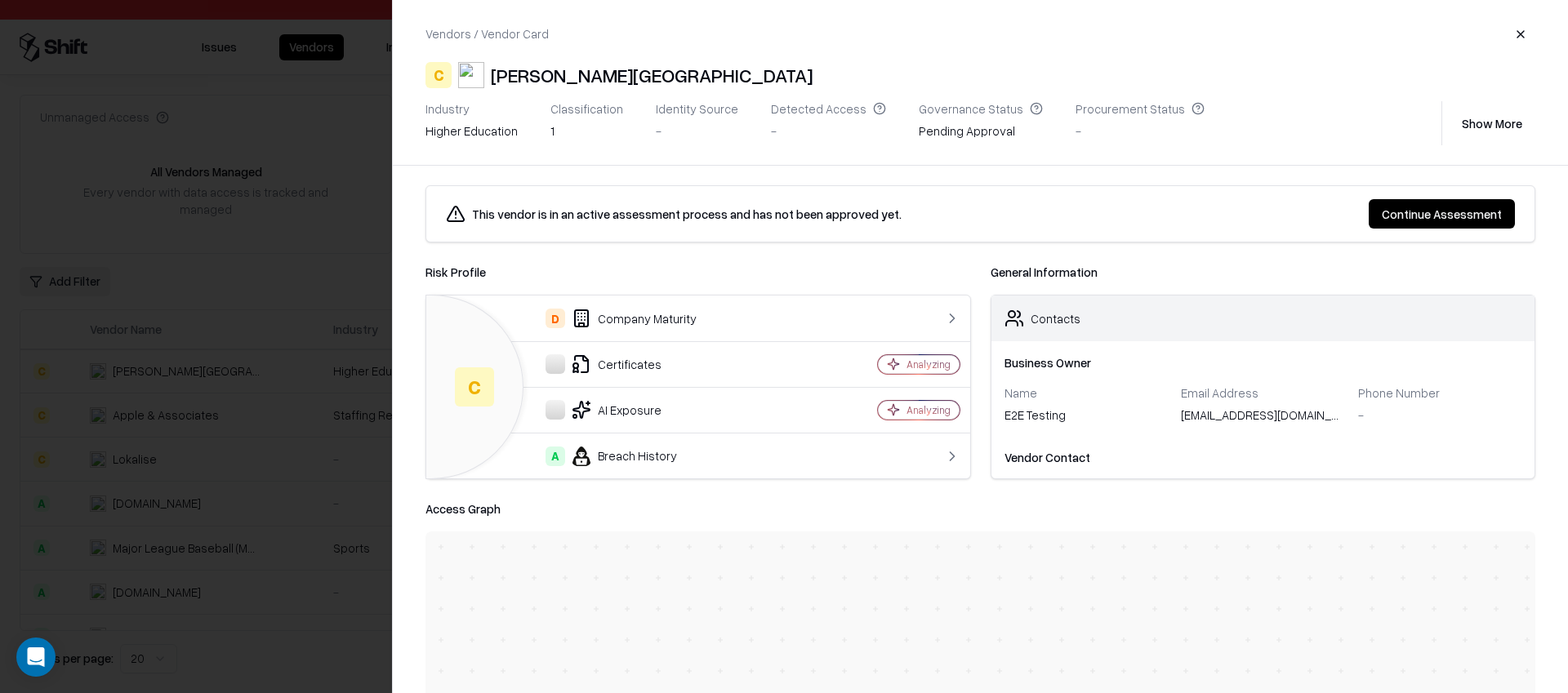
click at [1419, 218] on button "Continue Assessment" at bounding box center [1442, 213] width 146 height 29
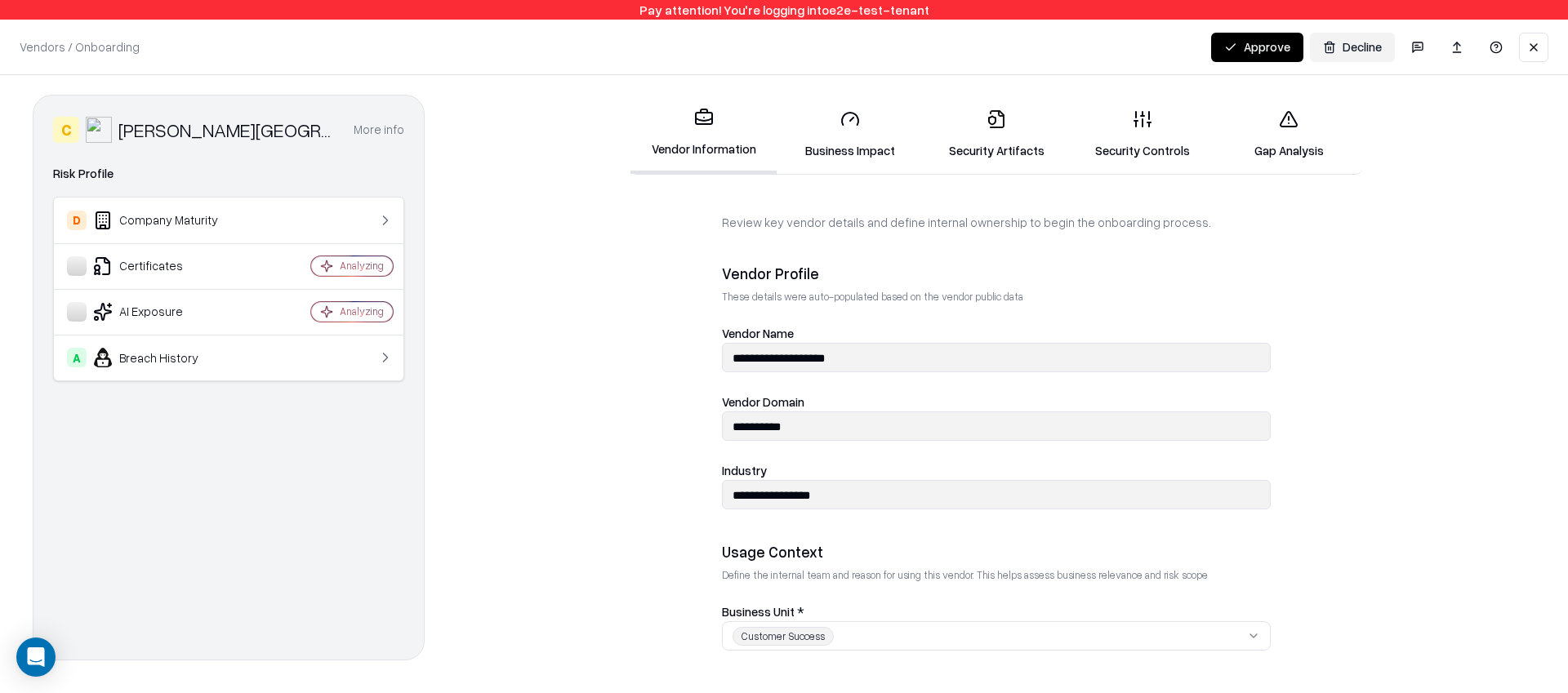
click at [1232, 39] on button "Approve" at bounding box center [1257, 47] width 92 height 29
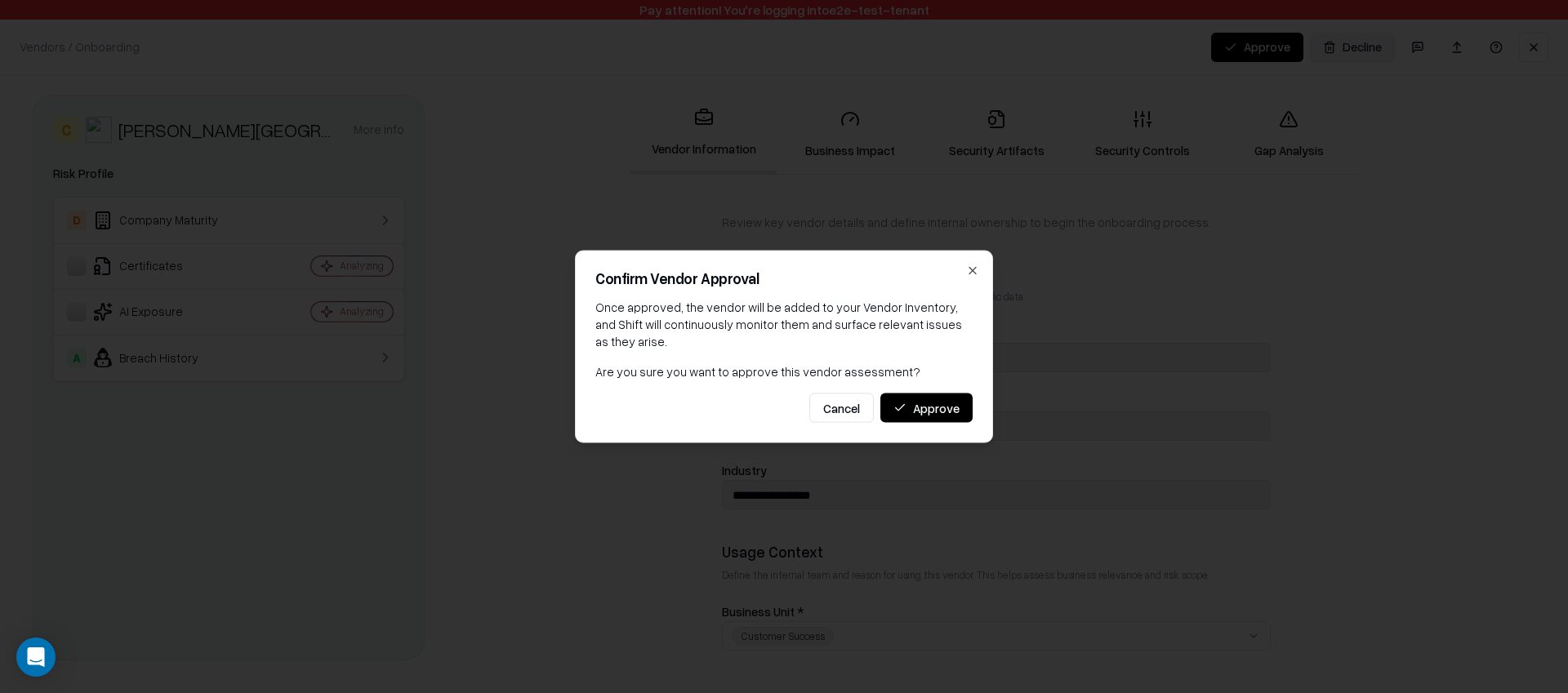
click at [929, 406] on button "Approve" at bounding box center [926, 408] width 92 height 29
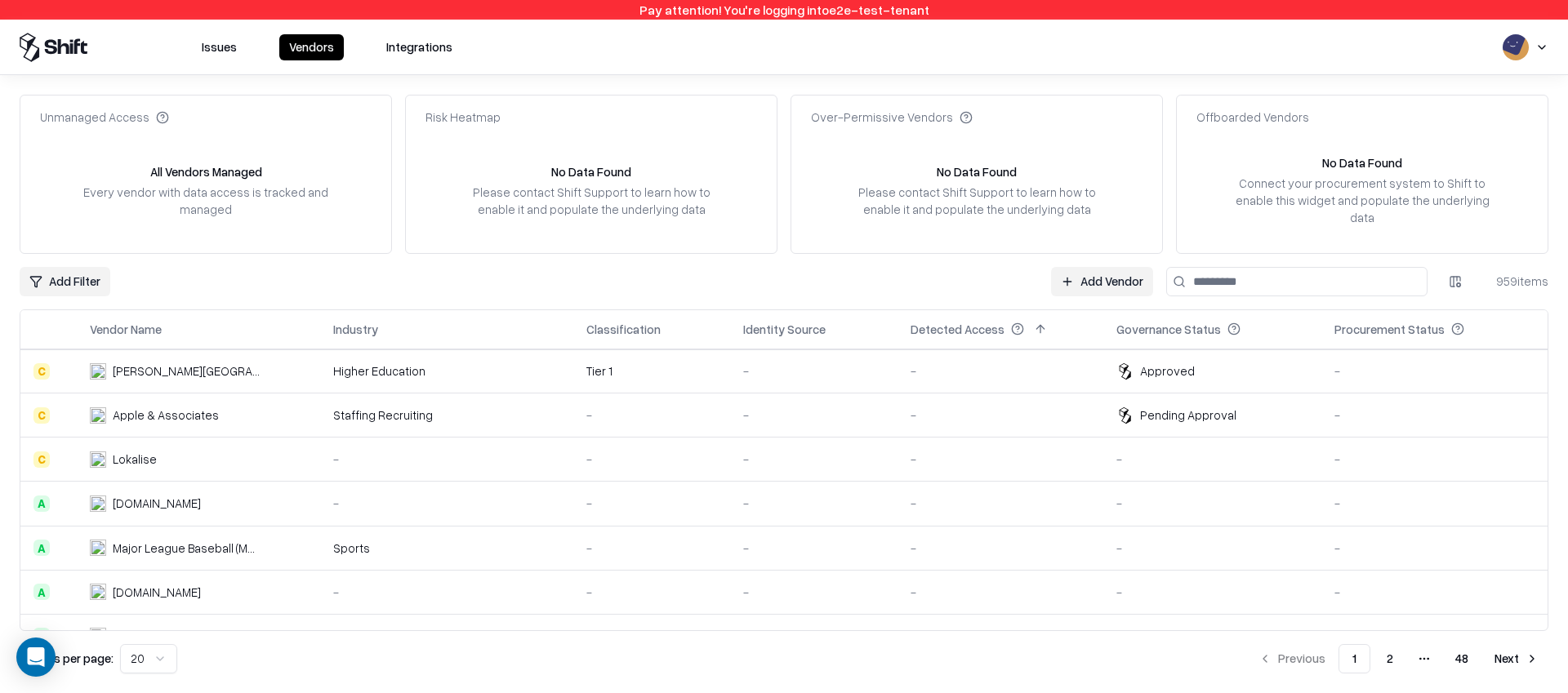
click at [955, 349] on div at bounding box center [784, 349] width 1527 height 1
click at [977, 362] on td "-" at bounding box center [1001, 370] width 206 height 44
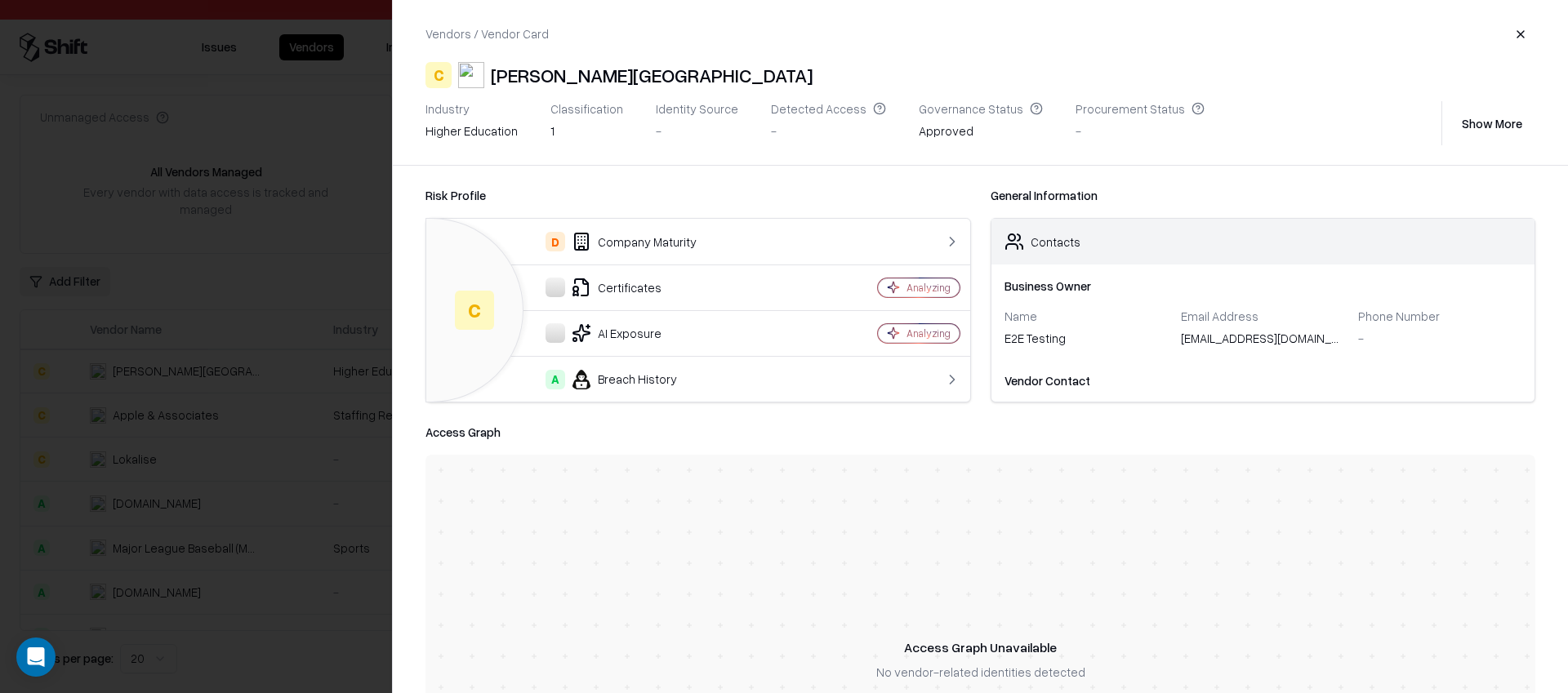
click at [1517, 45] on button "button" at bounding box center [1520, 34] width 29 height 29
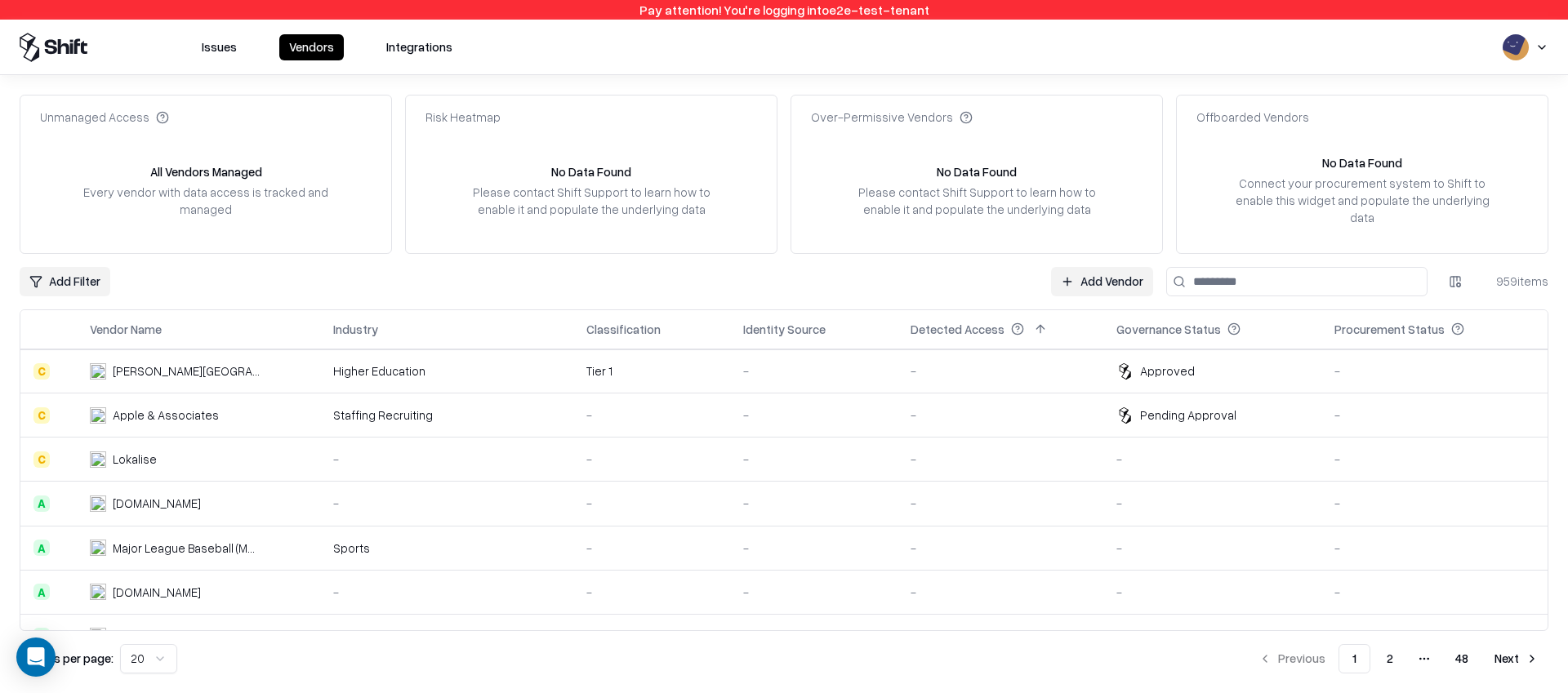
click at [666, 362] on td "Tier 1" at bounding box center [652, 370] width 157 height 44
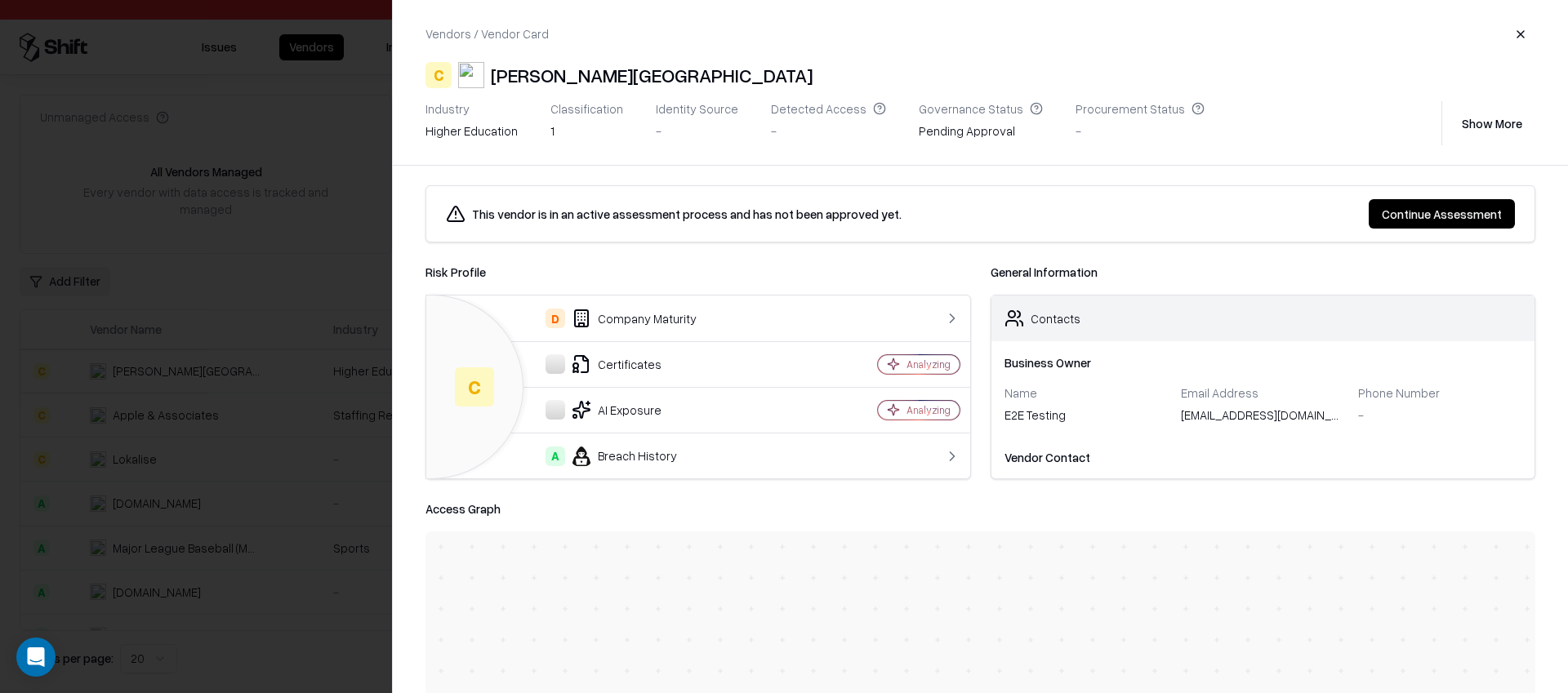
click at [232, 149] on div at bounding box center [784, 346] width 1568 height 693
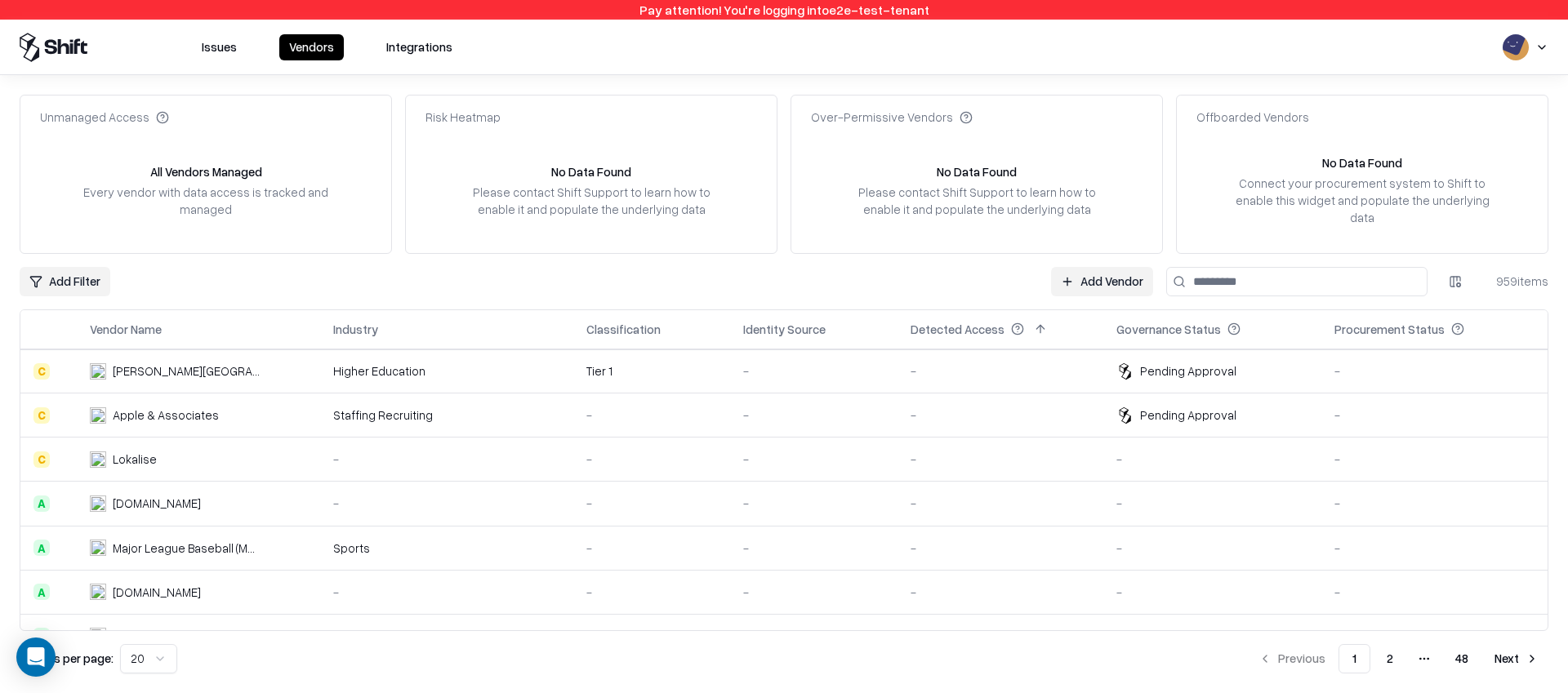
click at [634, 362] on div "Tier 1" at bounding box center [652, 371] width 131 height 17
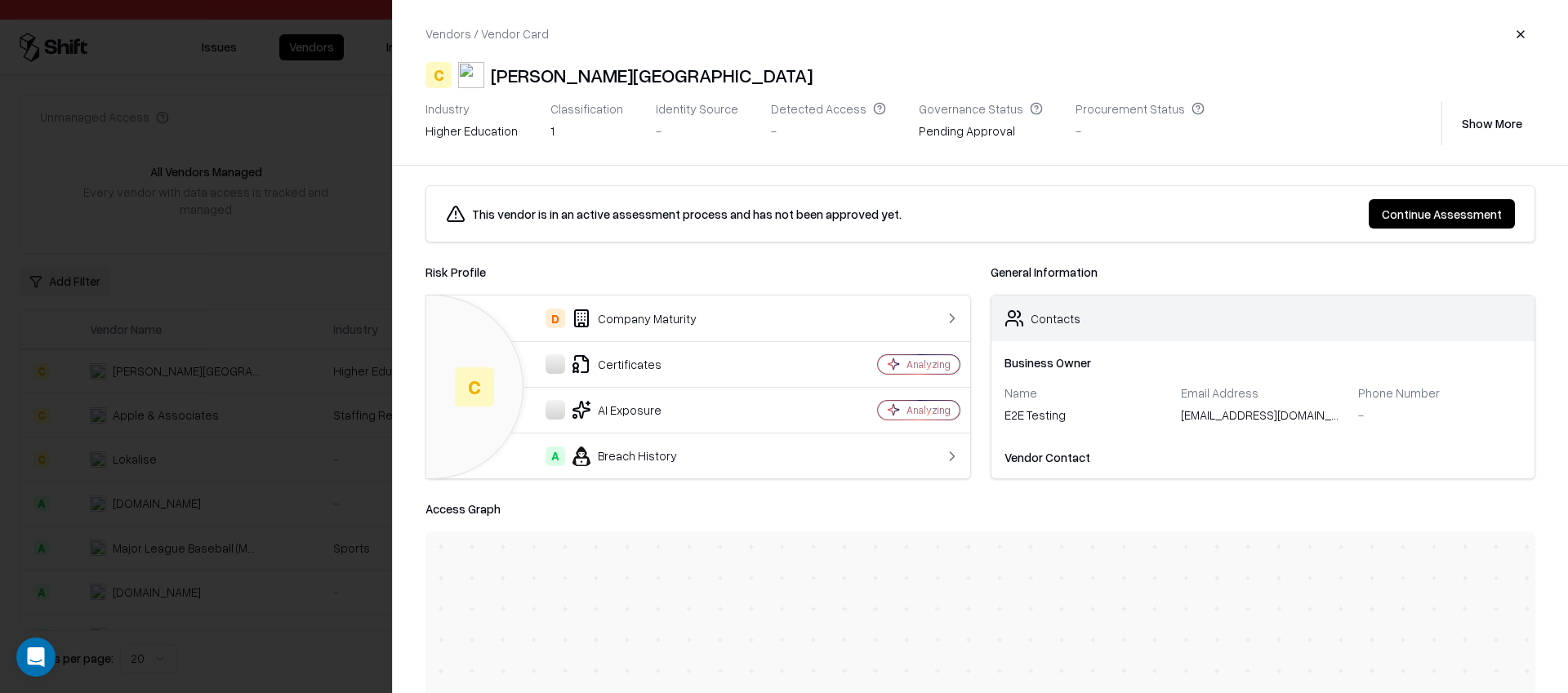
click at [1405, 206] on button "Continue Assessment" at bounding box center [1442, 213] width 146 height 29
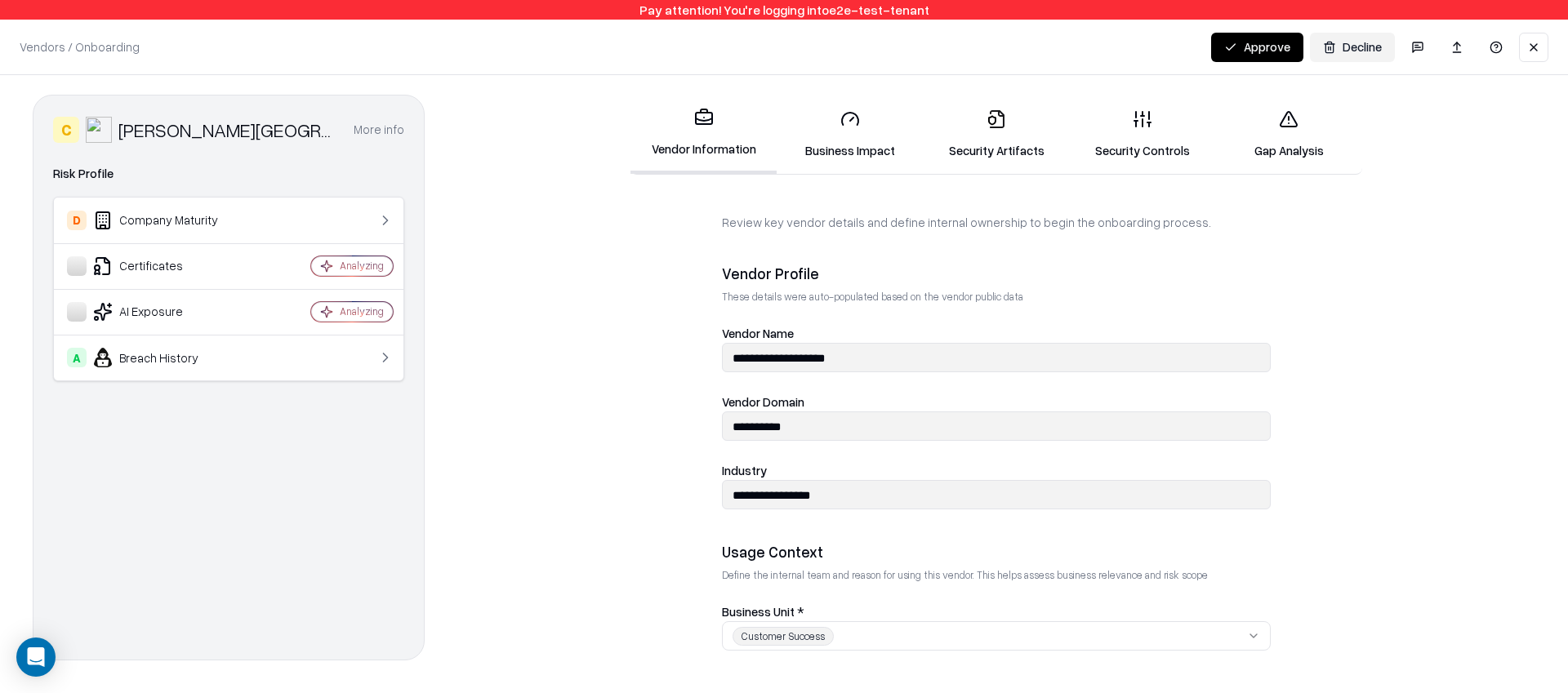
click at [1247, 48] on button "Approve" at bounding box center [1257, 47] width 92 height 29
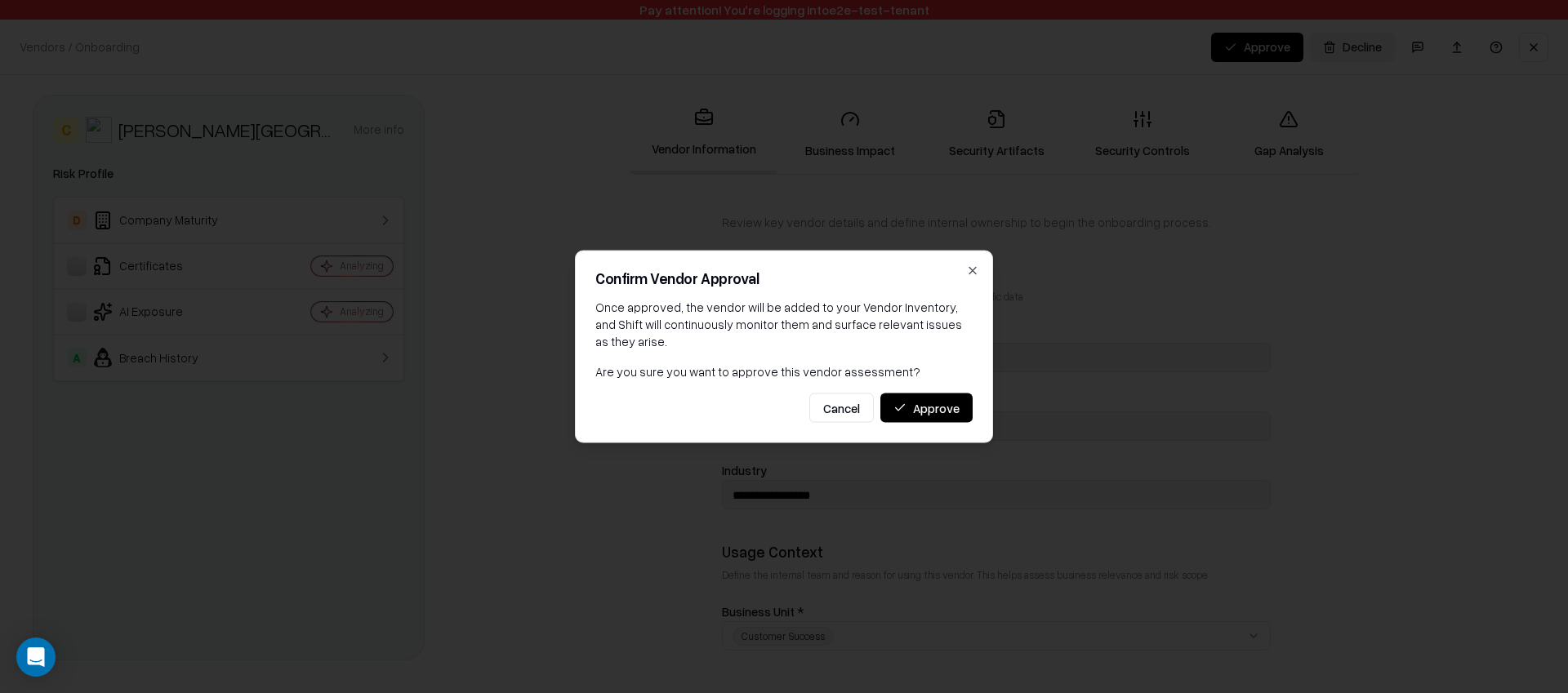
click at [941, 400] on button "Approve" at bounding box center [926, 408] width 92 height 29
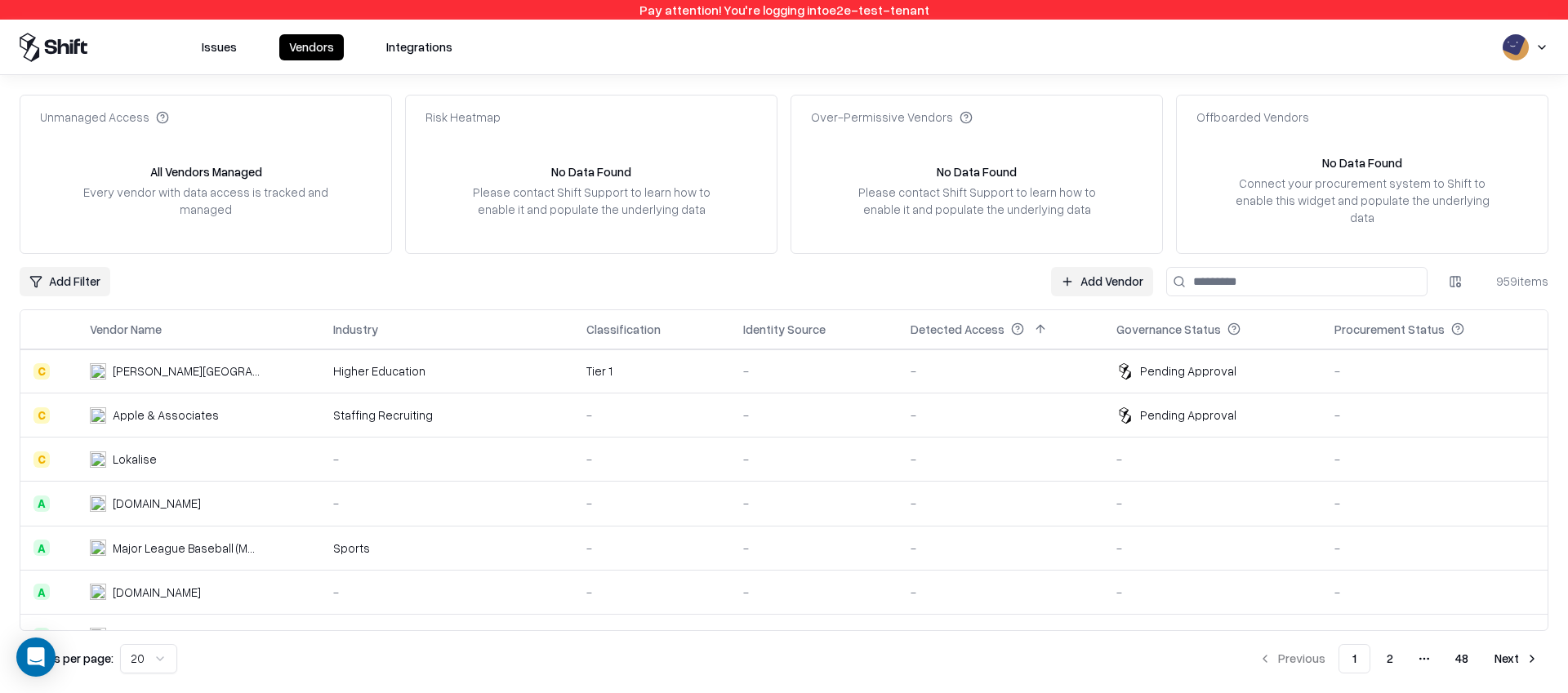
click at [991, 362] on div "-" at bounding box center [1000, 371] width 179 height 17
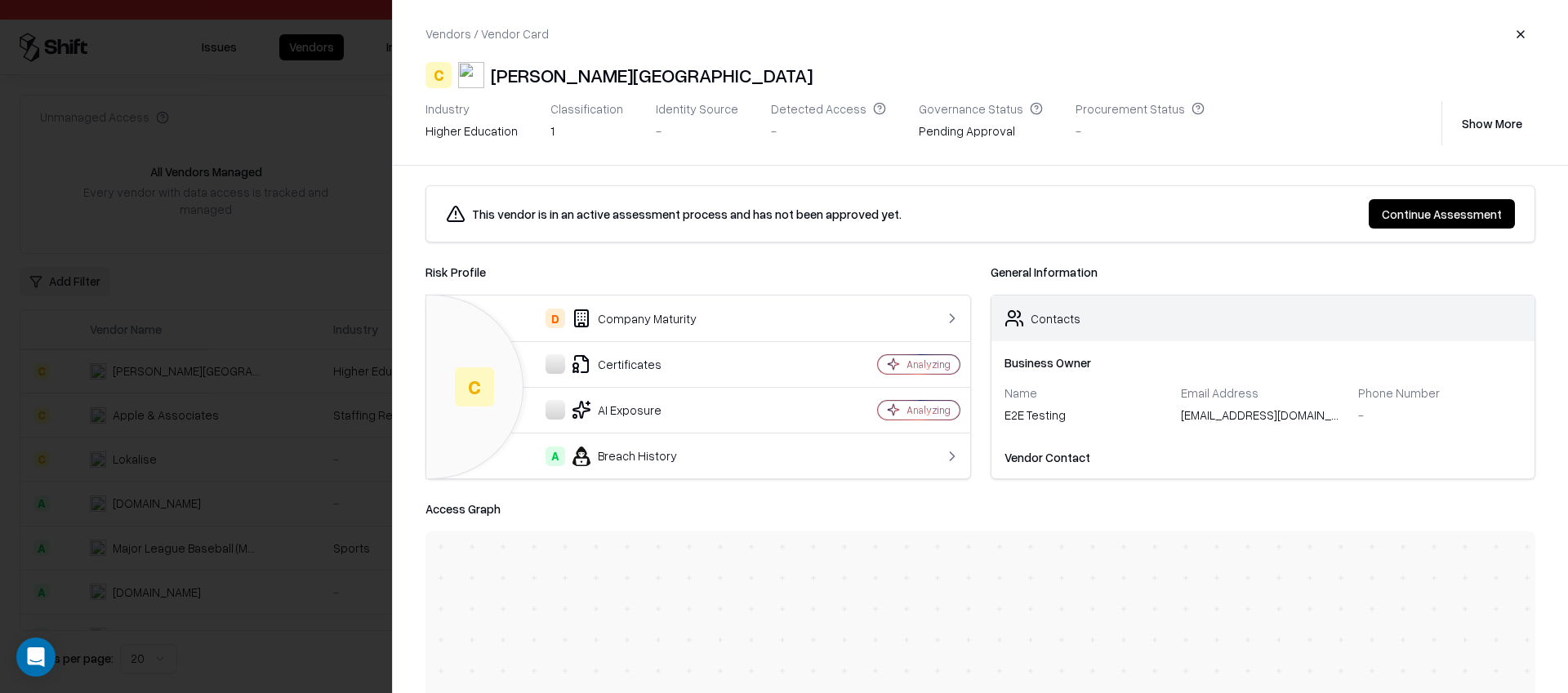
click at [1417, 213] on button "Continue Assessment" at bounding box center [1442, 213] width 146 height 29
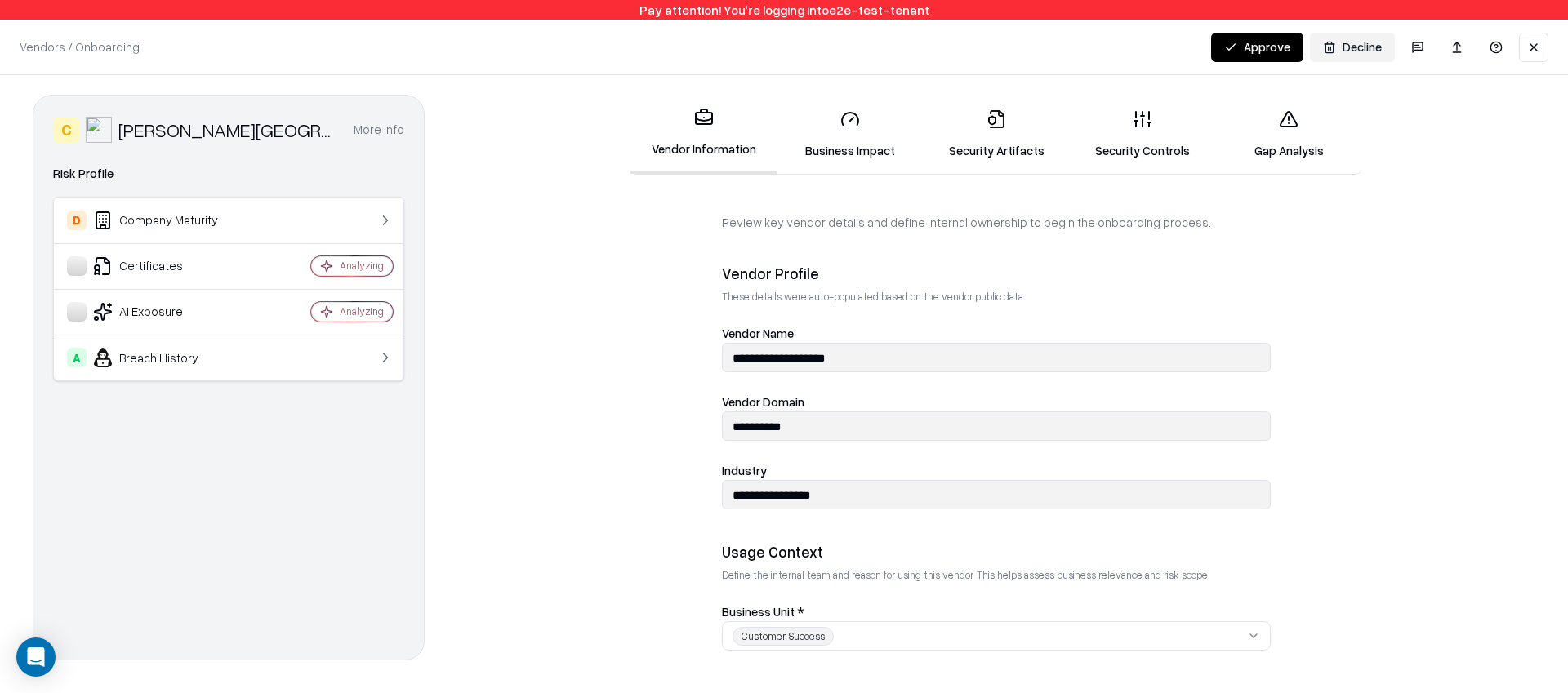
click at [1542, 60] on button at bounding box center [1534, 47] width 29 height 29
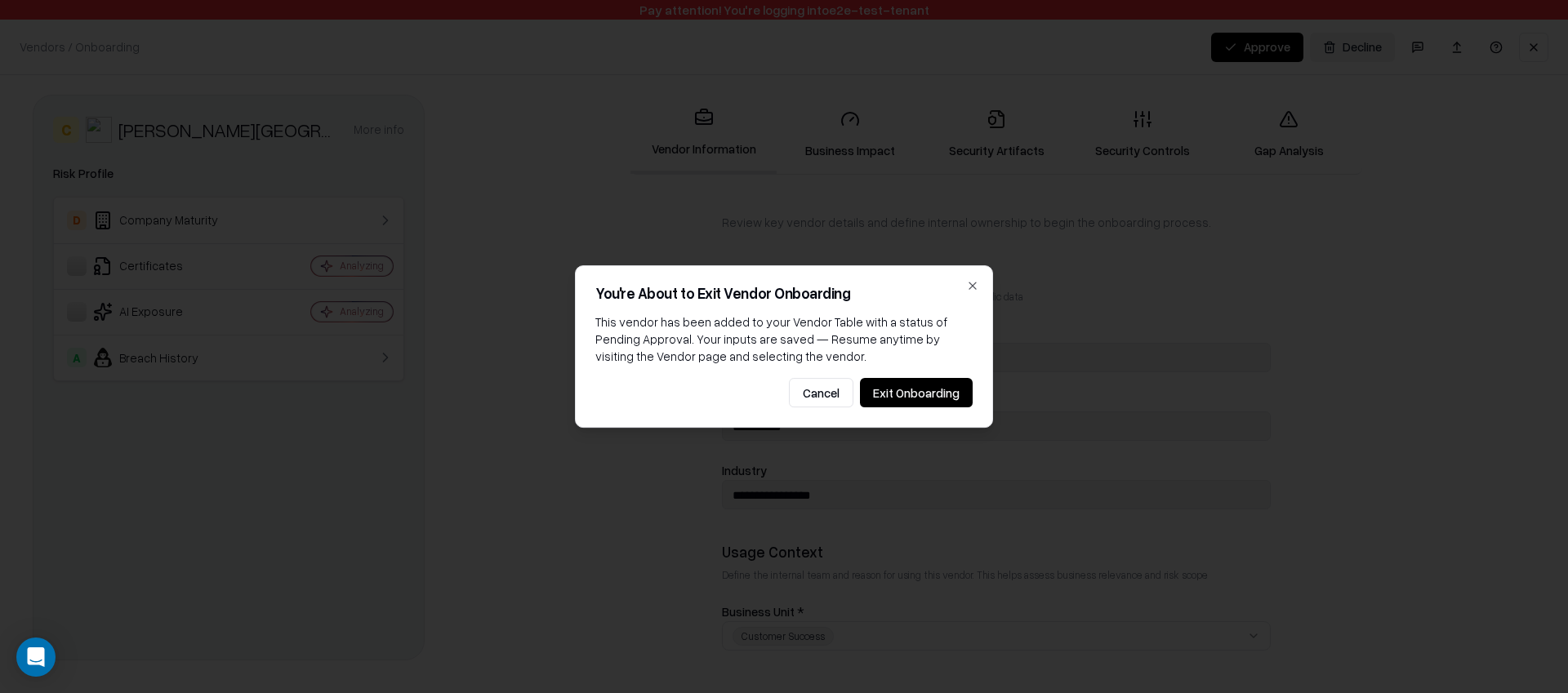
click at [911, 394] on button "Exit Onboarding" at bounding box center [916, 393] width 112 height 29
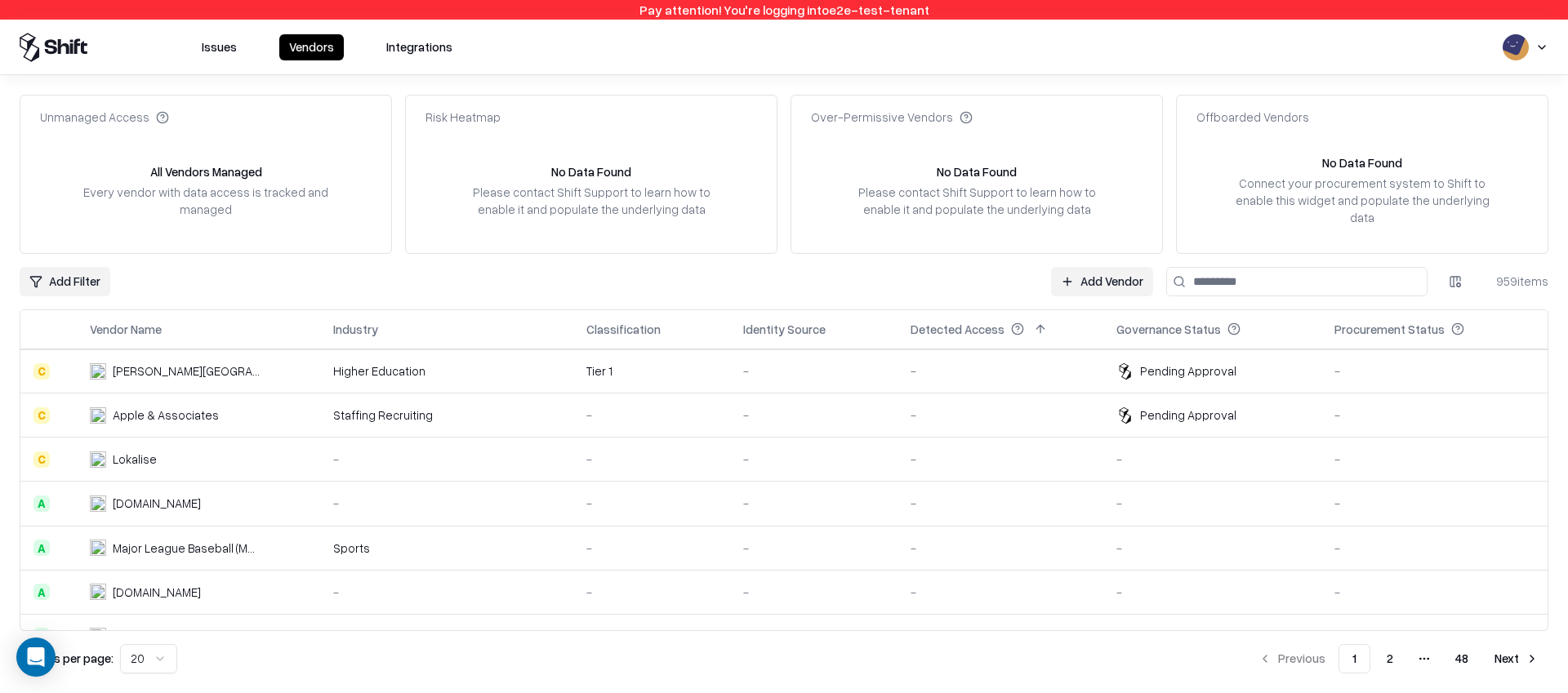
scroll to position [1, 0]
click at [878, 362] on td "-" at bounding box center [814, 370] width 168 height 44
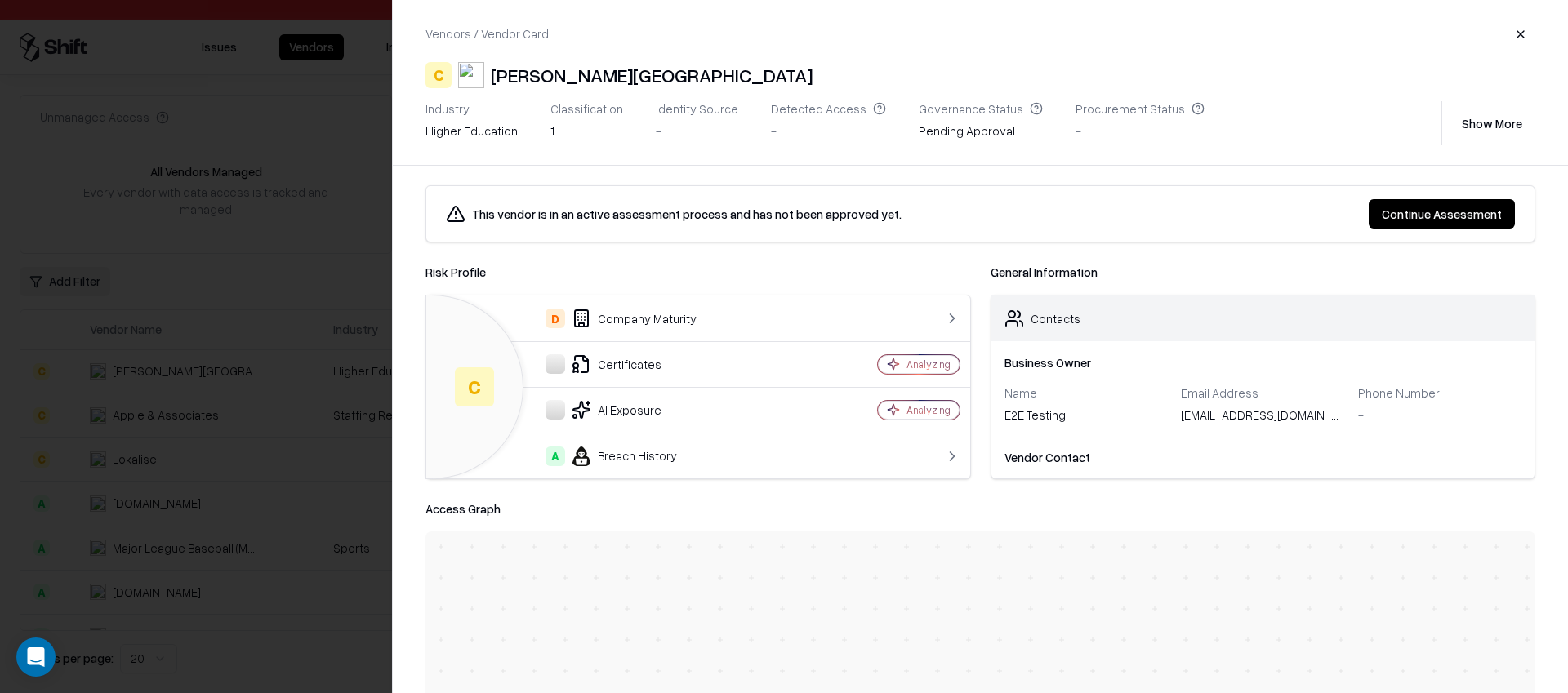
click at [1400, 209] on button "Continue Assessment" at bounding box center [1442, 213] width 146 height 29
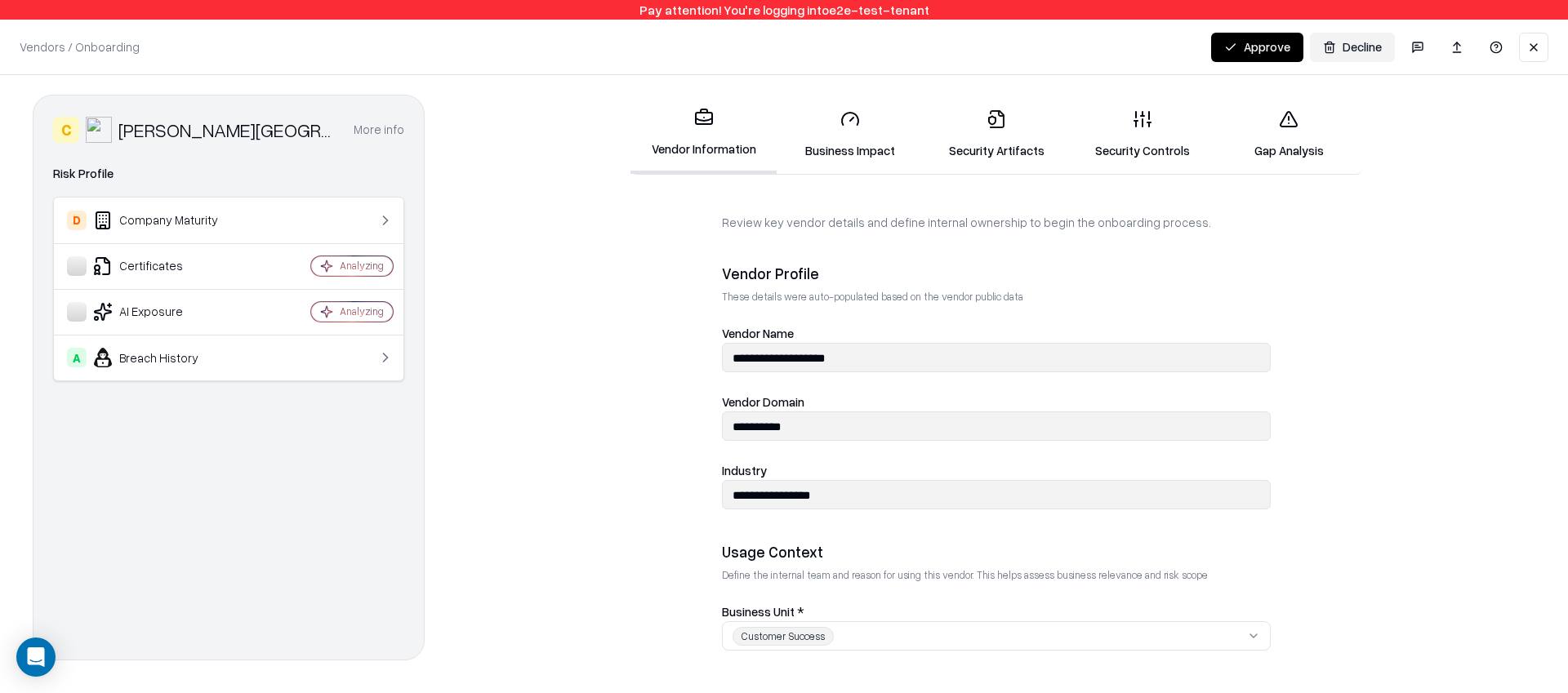
click at [1234, 56] on button "Approve" at bounding box center [1257, 47] width 92 height 29
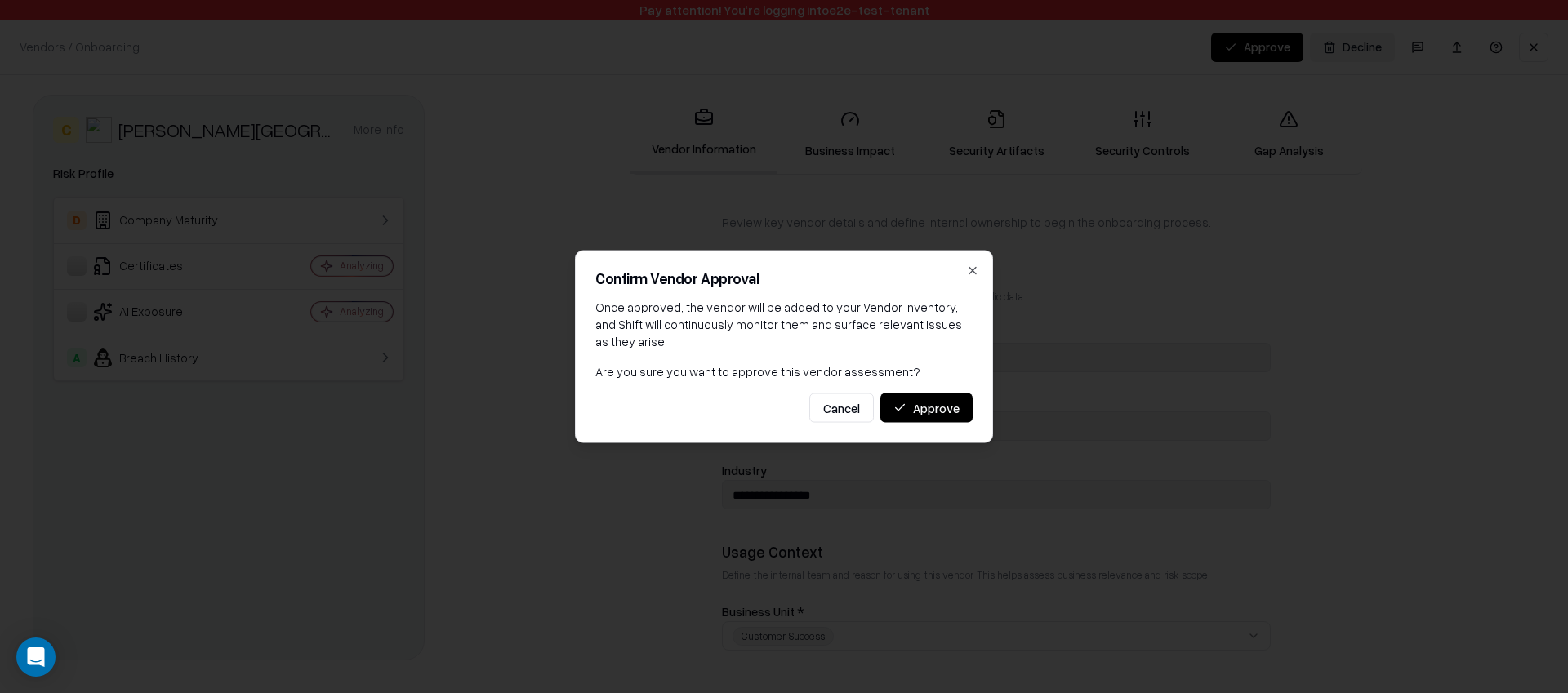
click at [939, 417] on button "Approve" at bounding box center [926, 408] width 92 height 29
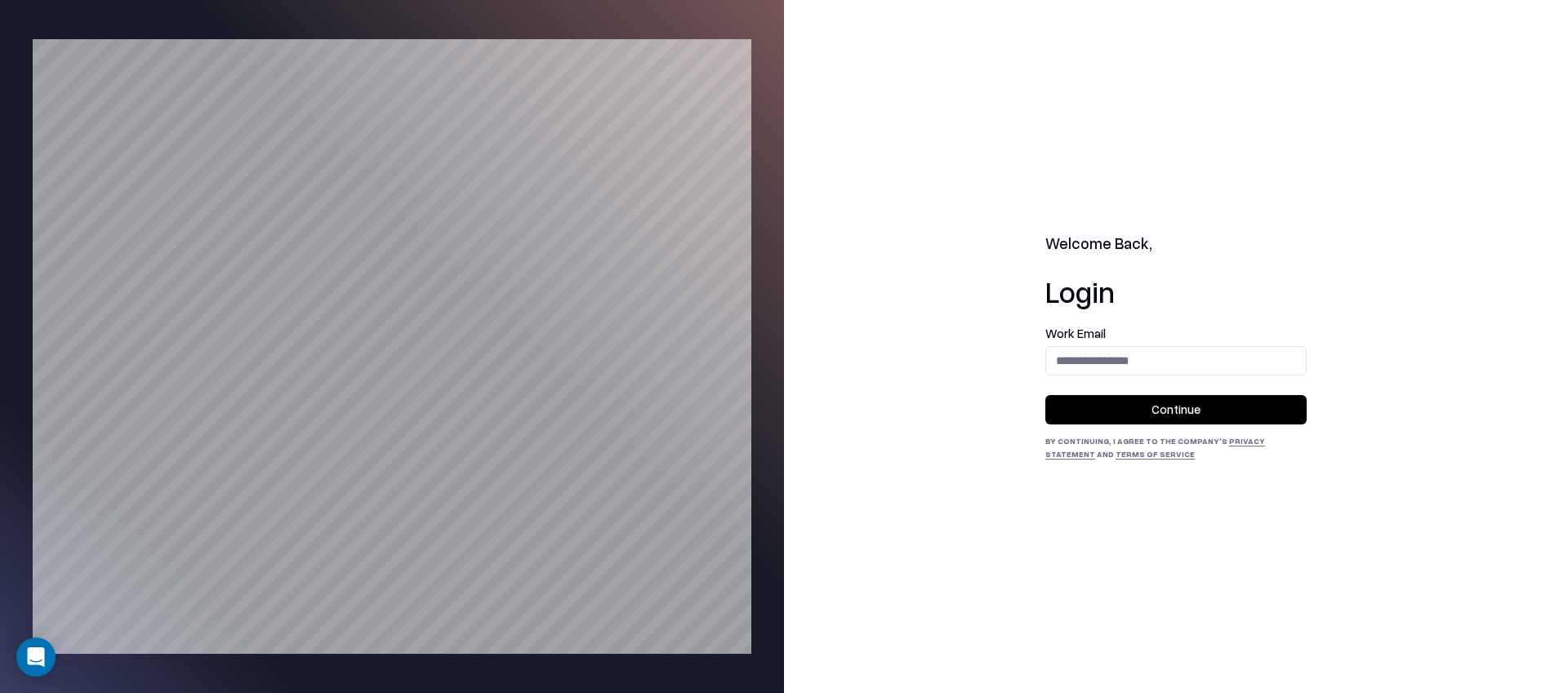
click at [1169, 377] on form "Work Email Continue" at bounding box center [1176, 376] width 262 height 97
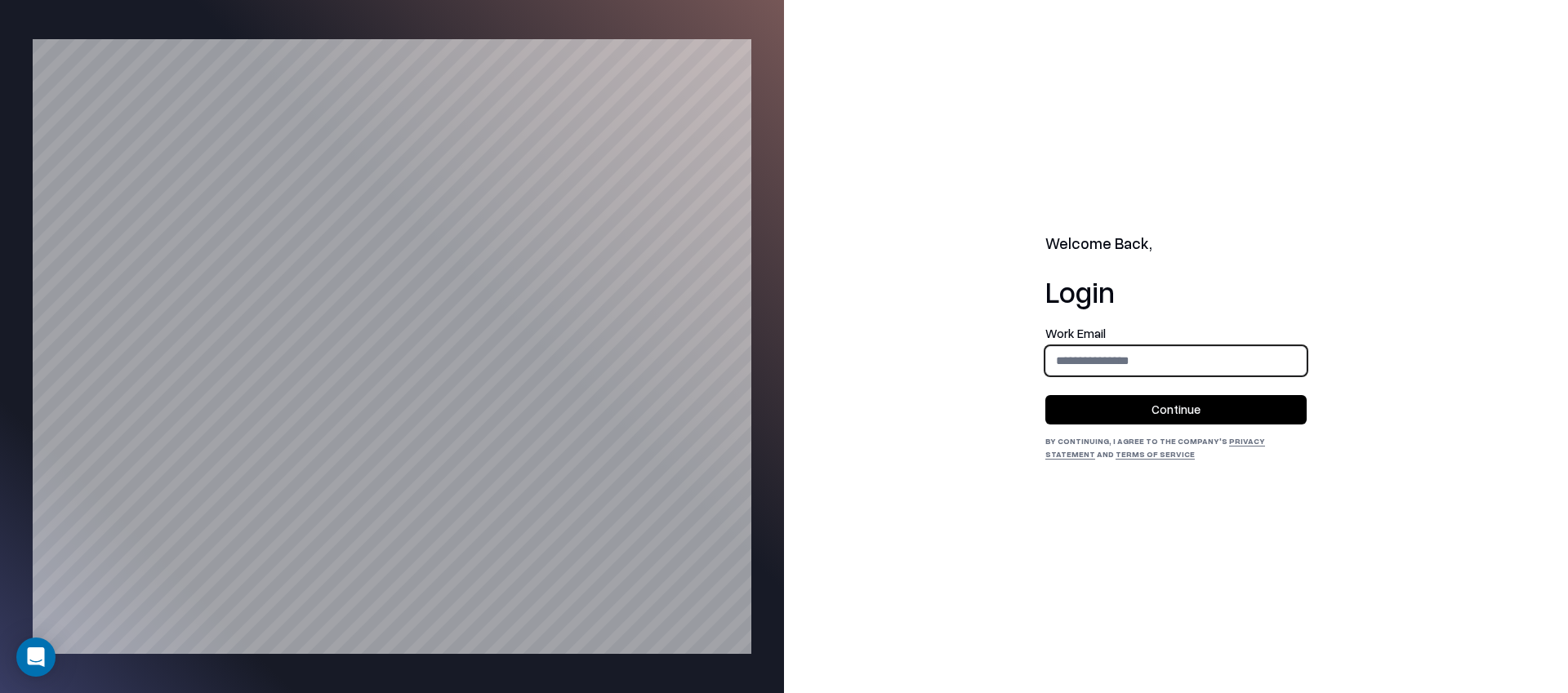
click at [1113, 364] on input "email" at bounding box center [1176, 360] width 260 height 30
type input "**********"
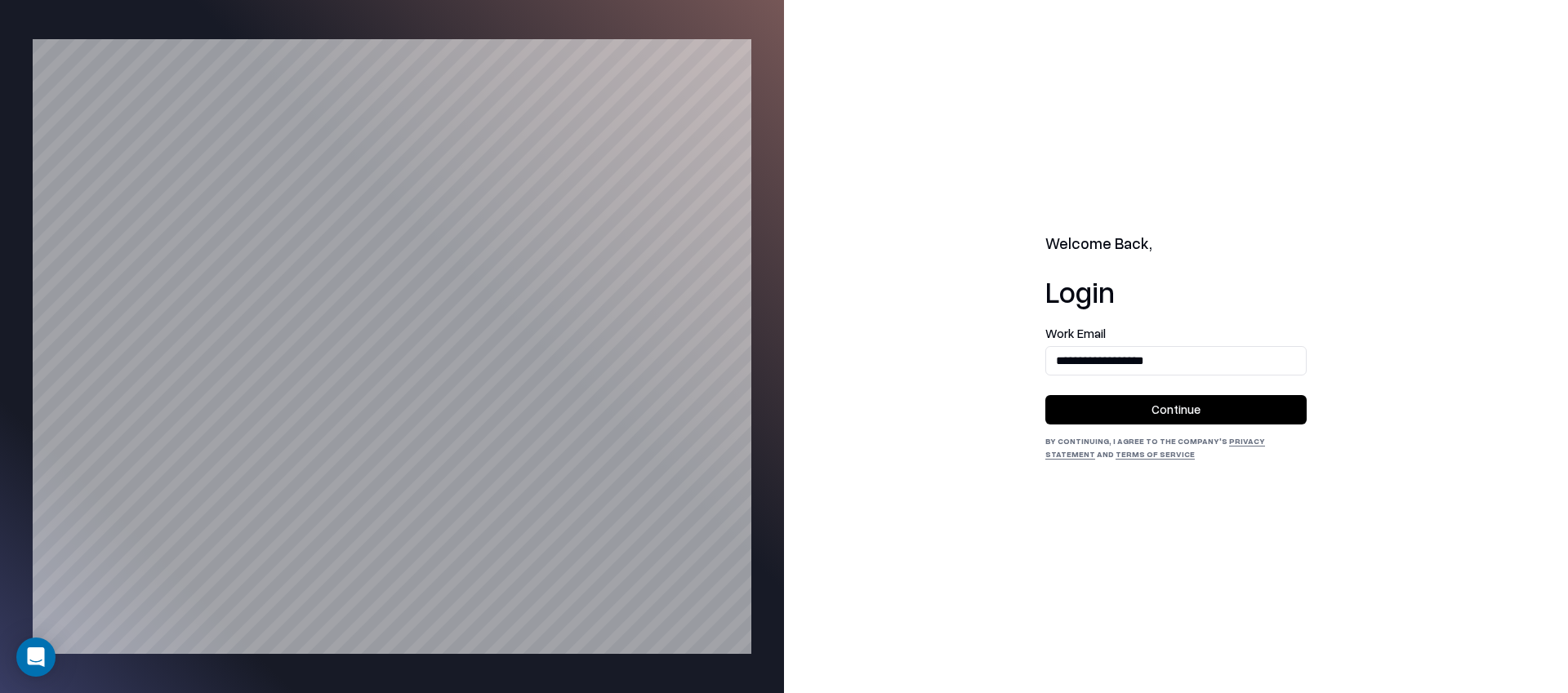
click at [1134, 412] on button "Continue" at bounding box center [1176, 410] width 262 height 29
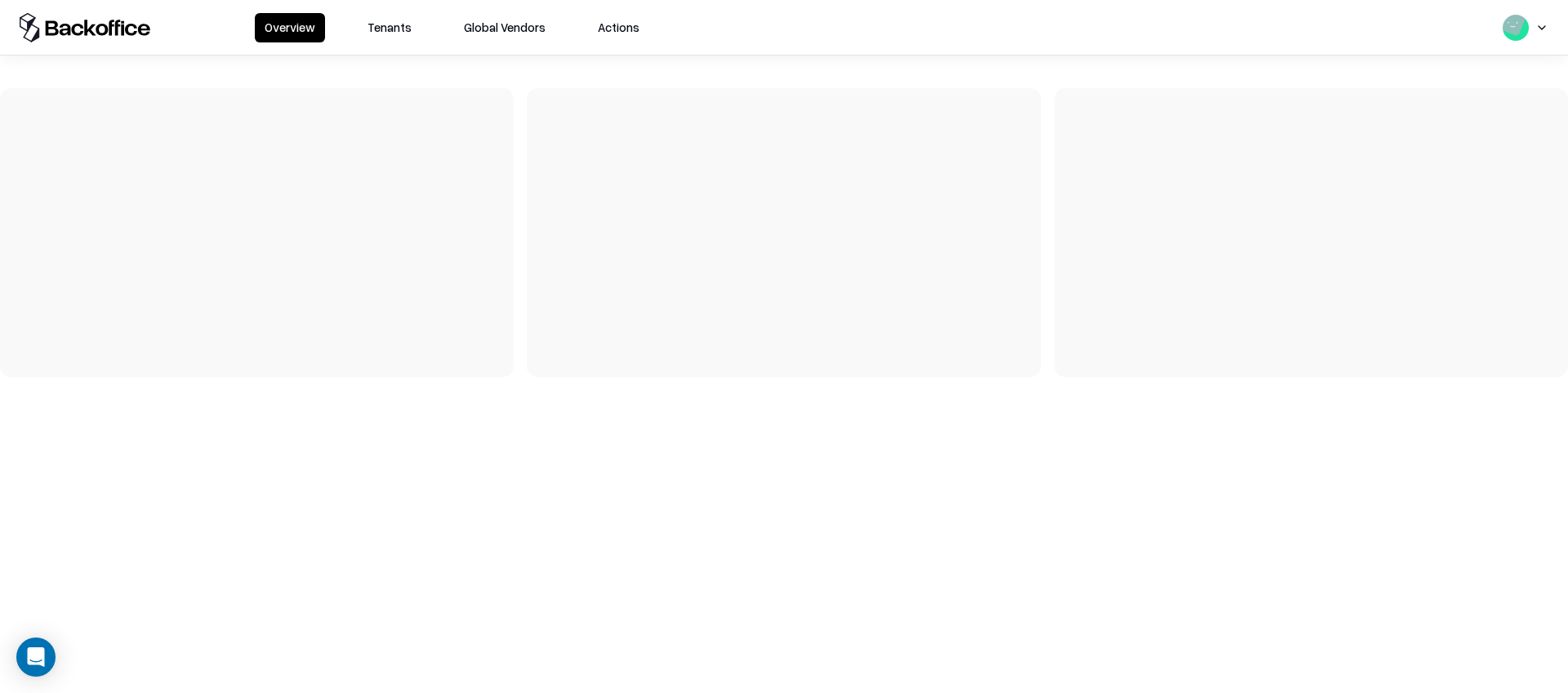
click at [396, 36] on button "Tenants" at bounding box center [390, 27] width 64 height 29
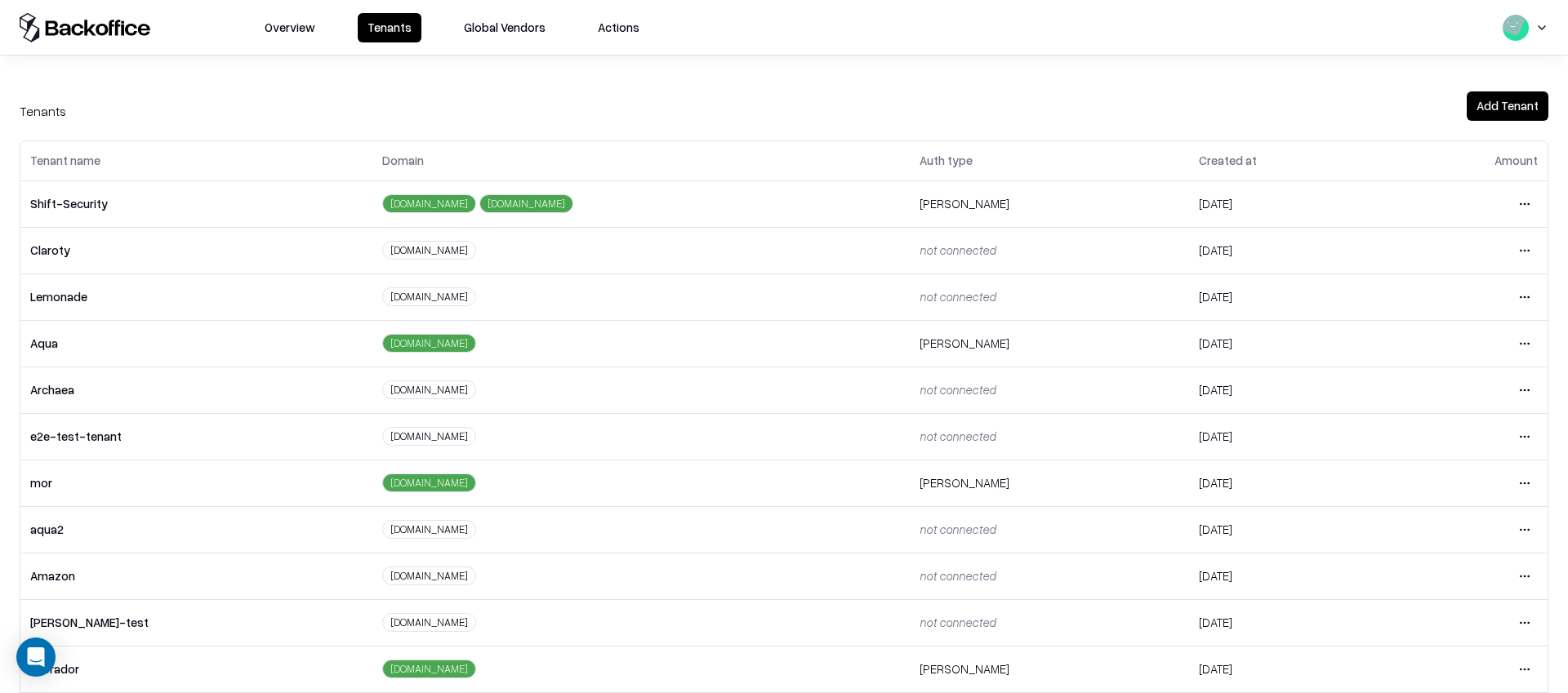
click at [1527, 432] on html "Overview Tenants Global Vendors Actions Tenants Add Tenant Tenant name Domain A…" at bounding box center [784, 346] width 1568 height 693
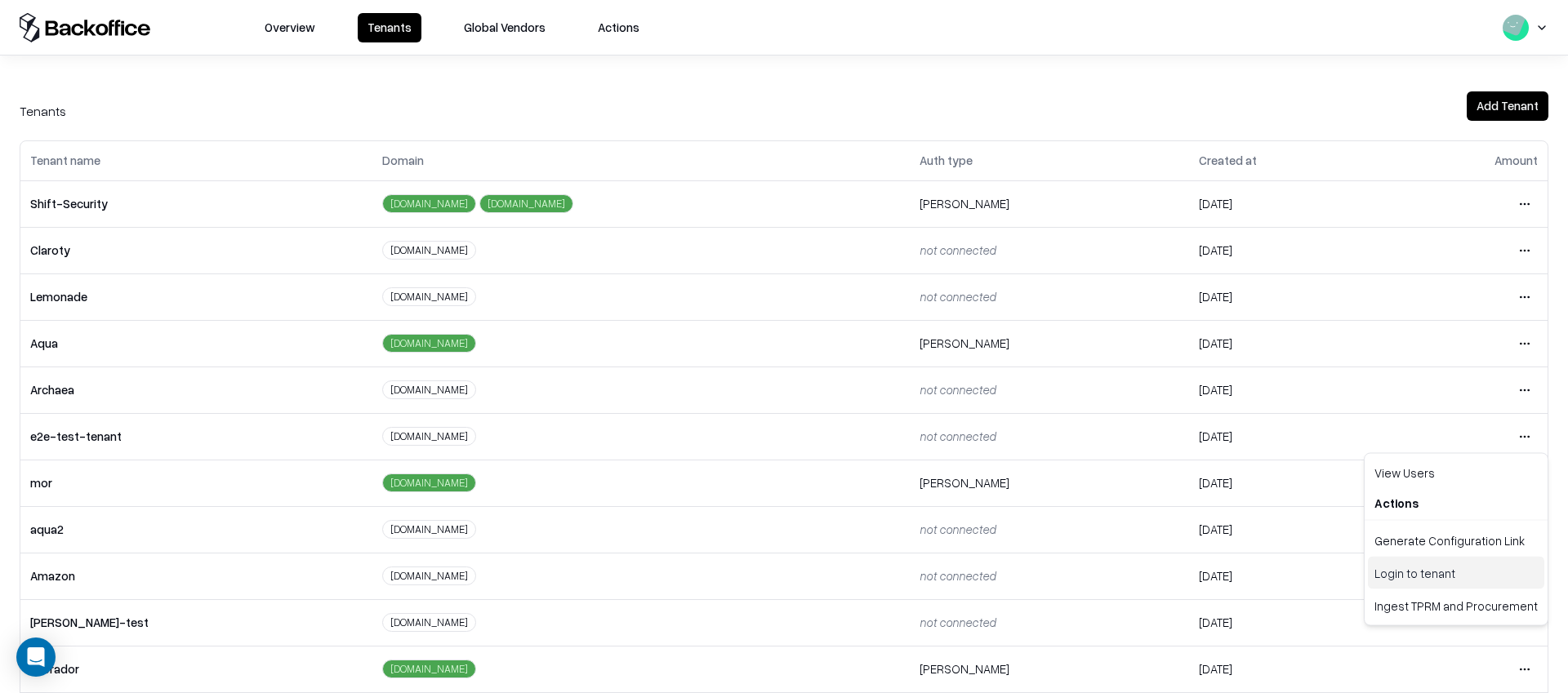
click at [1399, 577] on div "Login to tenant" at bounding box center [1456, 573] width 176 height 33
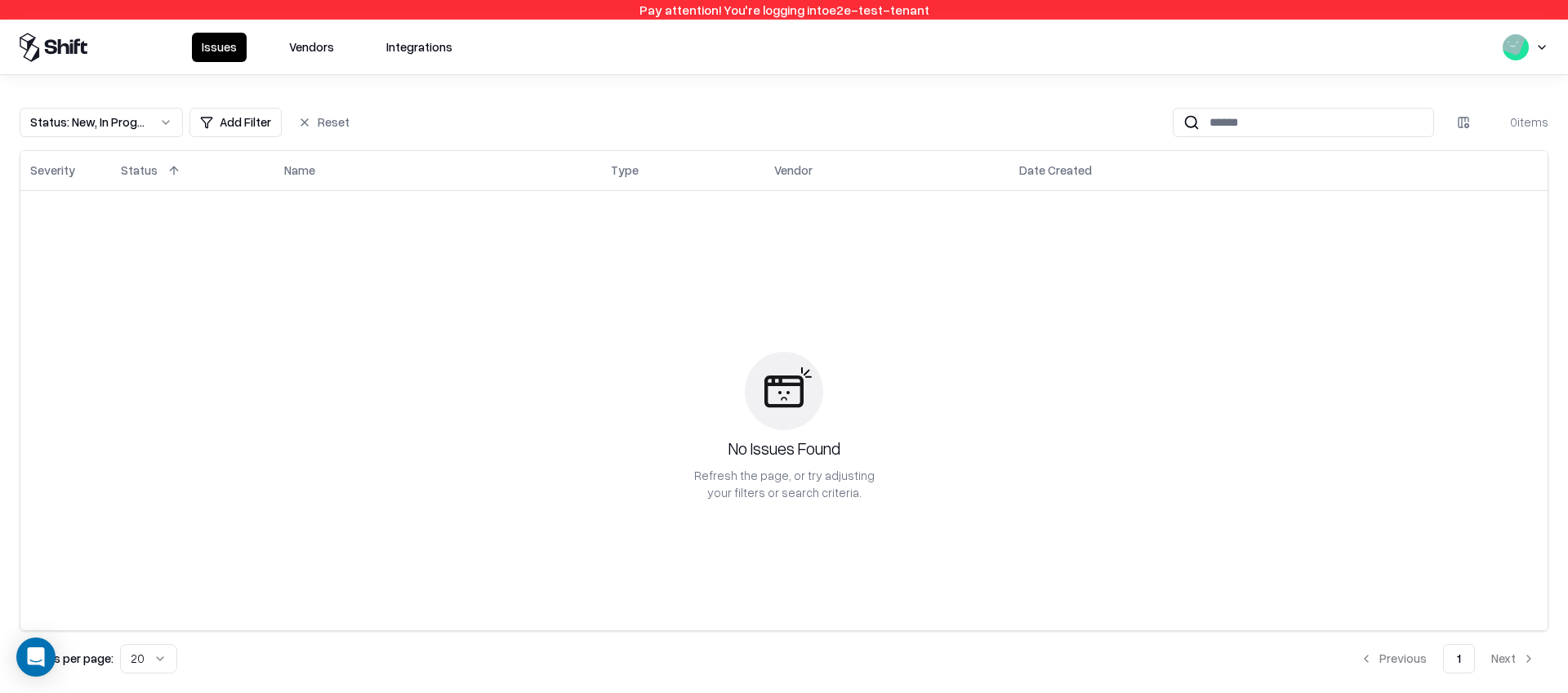
click at [312, 30] on div "Issues Vendors Integrations" at bounding box center [784, 47] width 1568 height 54
click at [308, 36] on button "Vendors" at bounding box center [311, 47] width 65 height 29
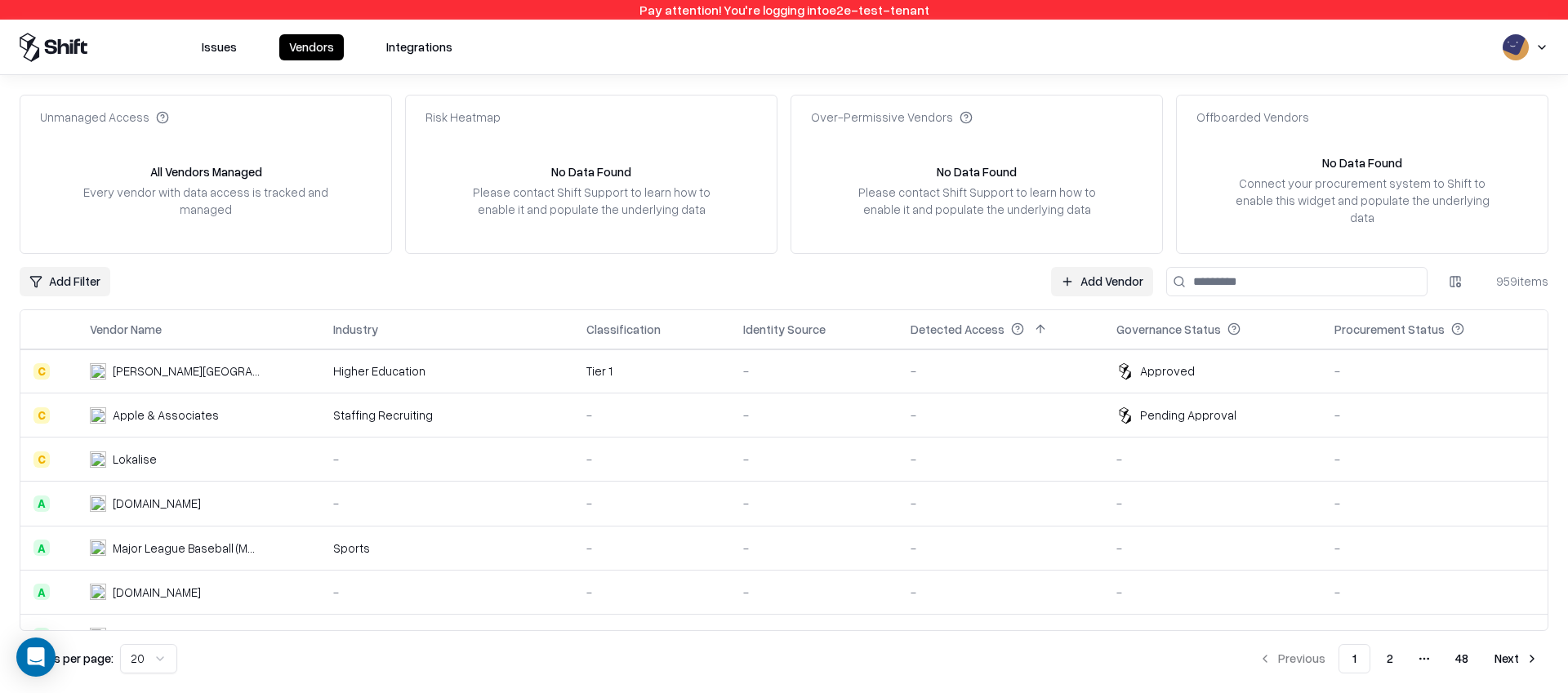
click at [1550, 49] on div "Issues Vendors Integrations" at bounding box center [784, 47] width 1568 height 29
click at [1543, 50] on html "Pay attention! You're logging into e2e-test-tenant Issues Vendors Integrations …" at bounding box center [784, 346] width 1568 height 693
click at [1451, 114] on div "Log out" at bounding box center [1467, 127] width 196 height 27
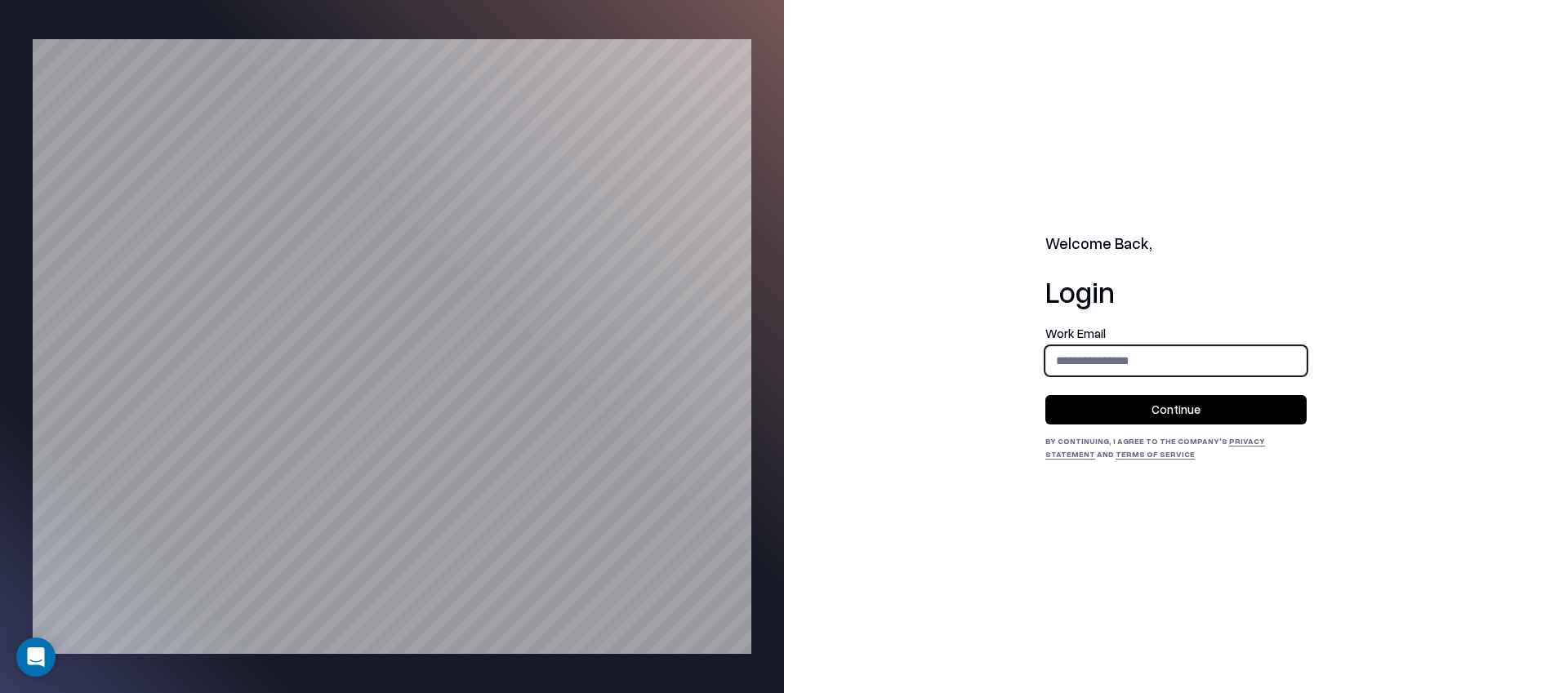
click at [1105, 369] on input "email" at bounding box center [1176, 360] width 260 height 30
type input "**********"
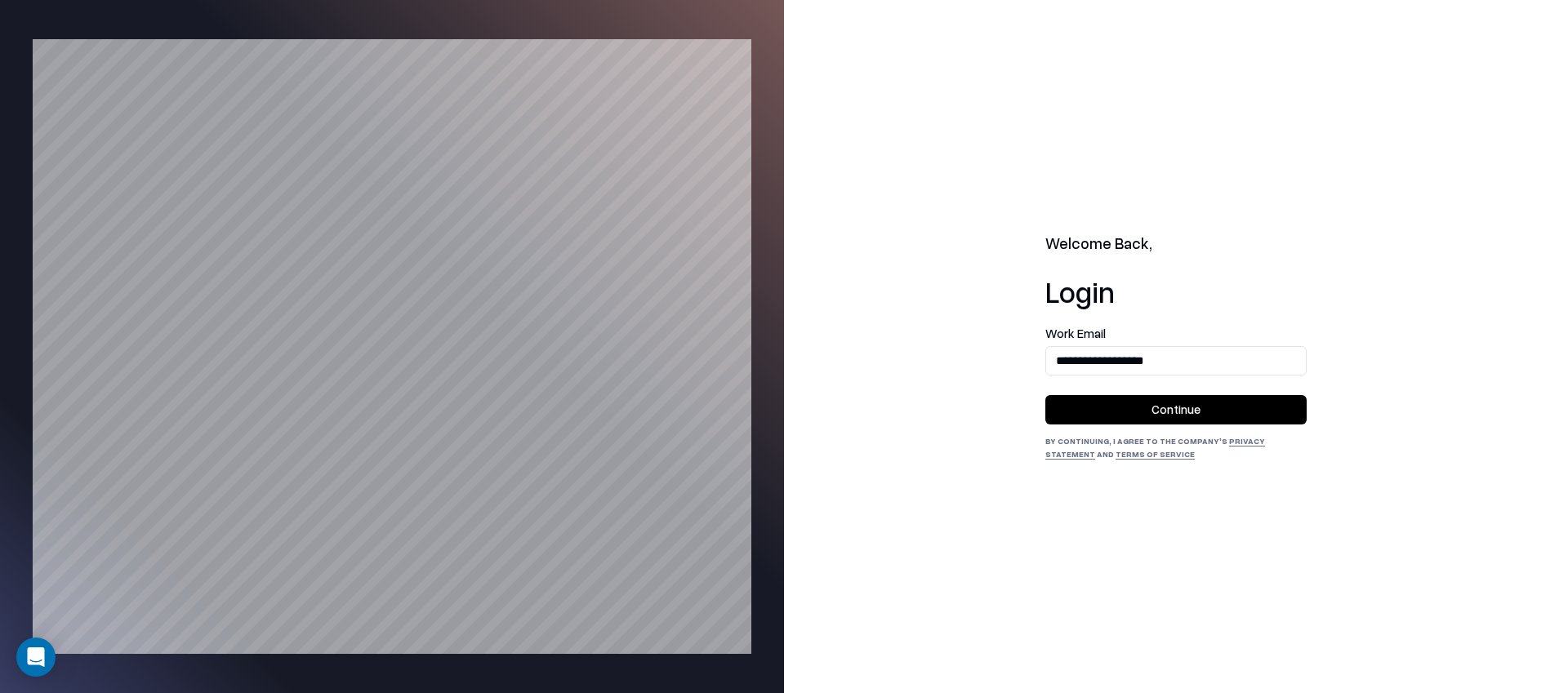
click at [1132, 404] on button "Continue" at bounding box center [1176, 410] width 262 height 29
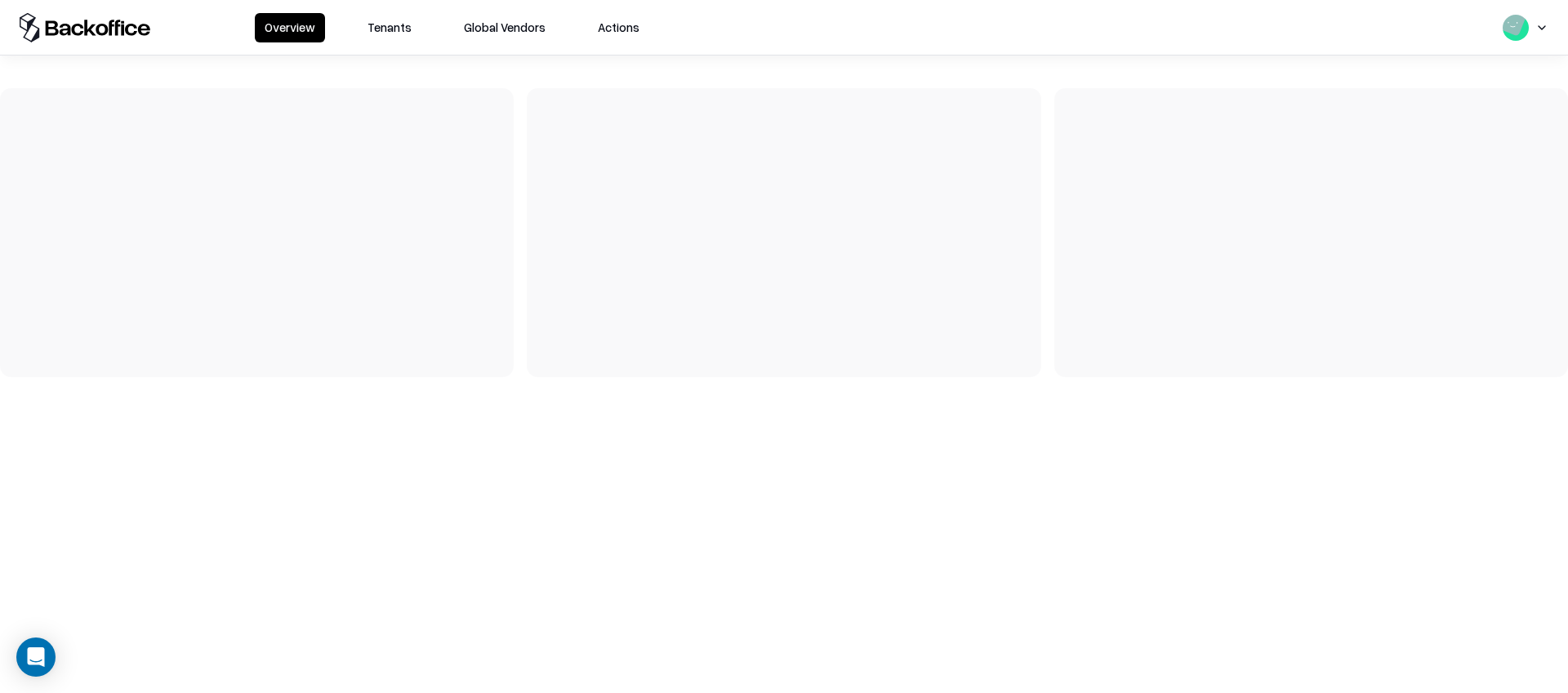
click at [199, 202] on div at bounding box center [257, 233] width 514 height 289
click at [214, 133] on div at bounding box center [257, 233] width 514 height 289
